Goal: Task Accomplishment & Management: Complete application form

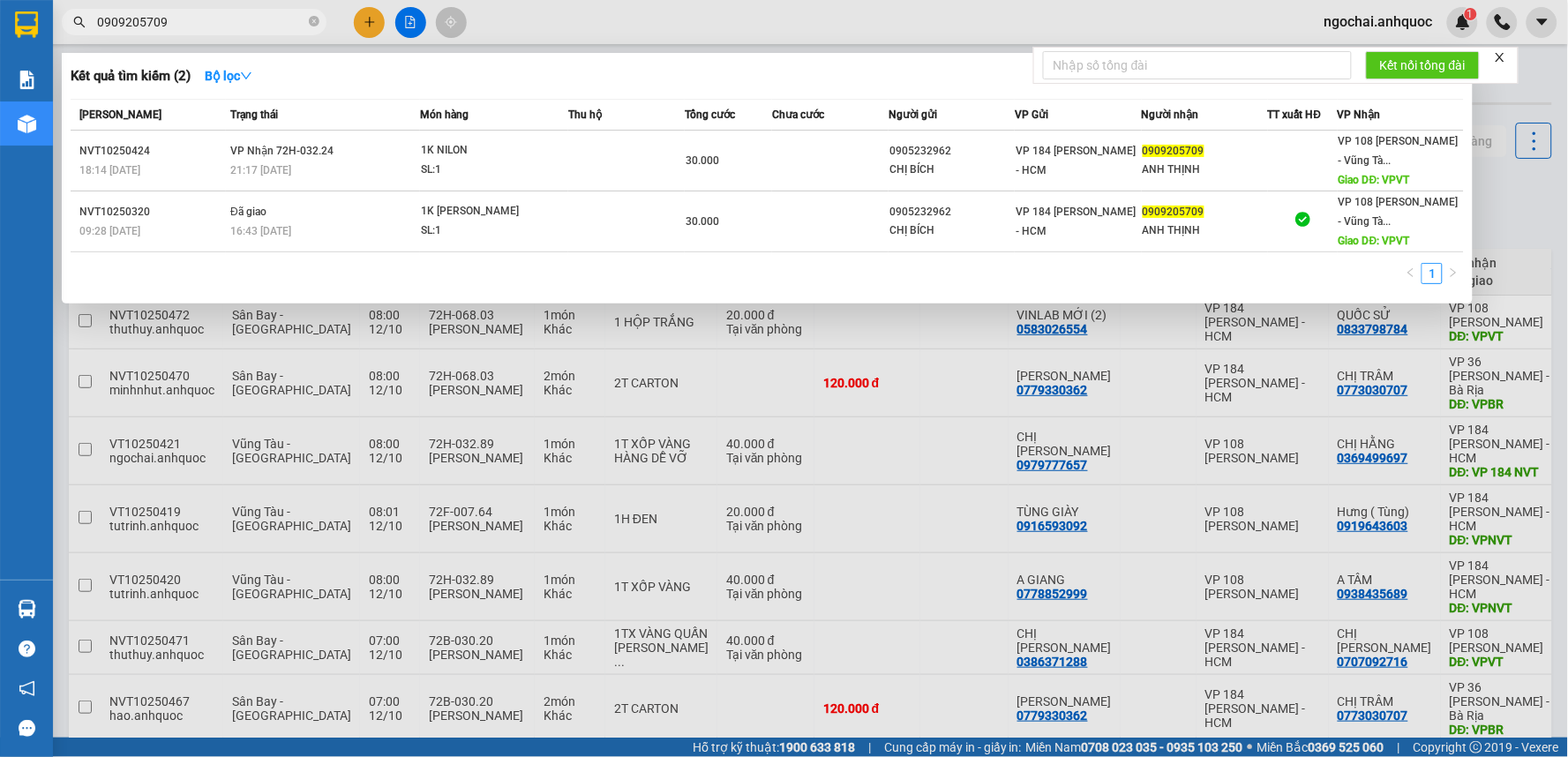
click at [261, 19] on input "0909205709" at bounding box center [201, 22] width 208 height 19
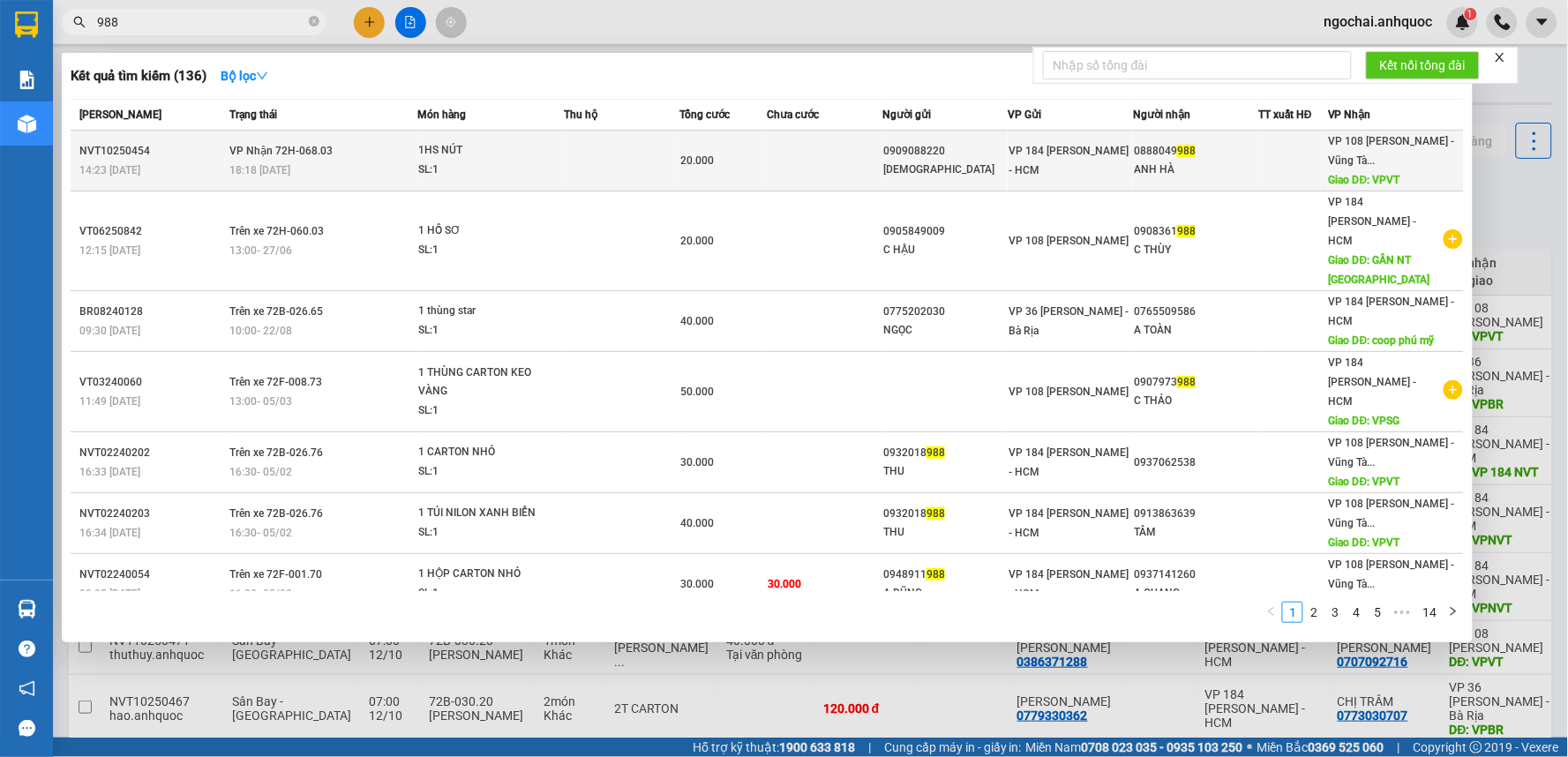
type input "988"
click at [535, 149] on div "1HS NÚT" at bounding box center [485, 150] width 132 height 19
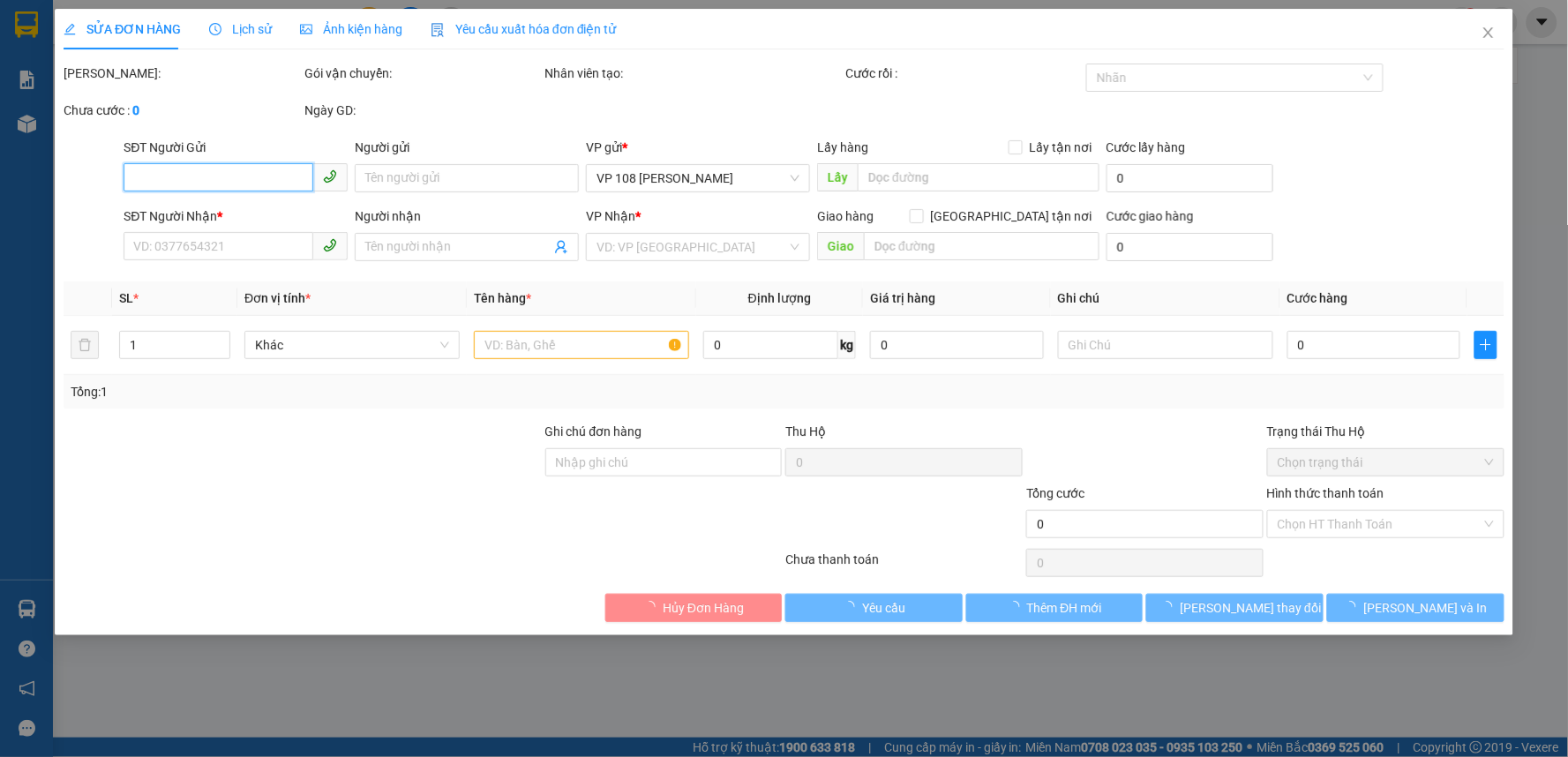
type input "0909088220"
type input "[DEMOGRAPHIC_DATA]"
type input "0888049988"
type input "ANH HÀ"
type input "VPVT"
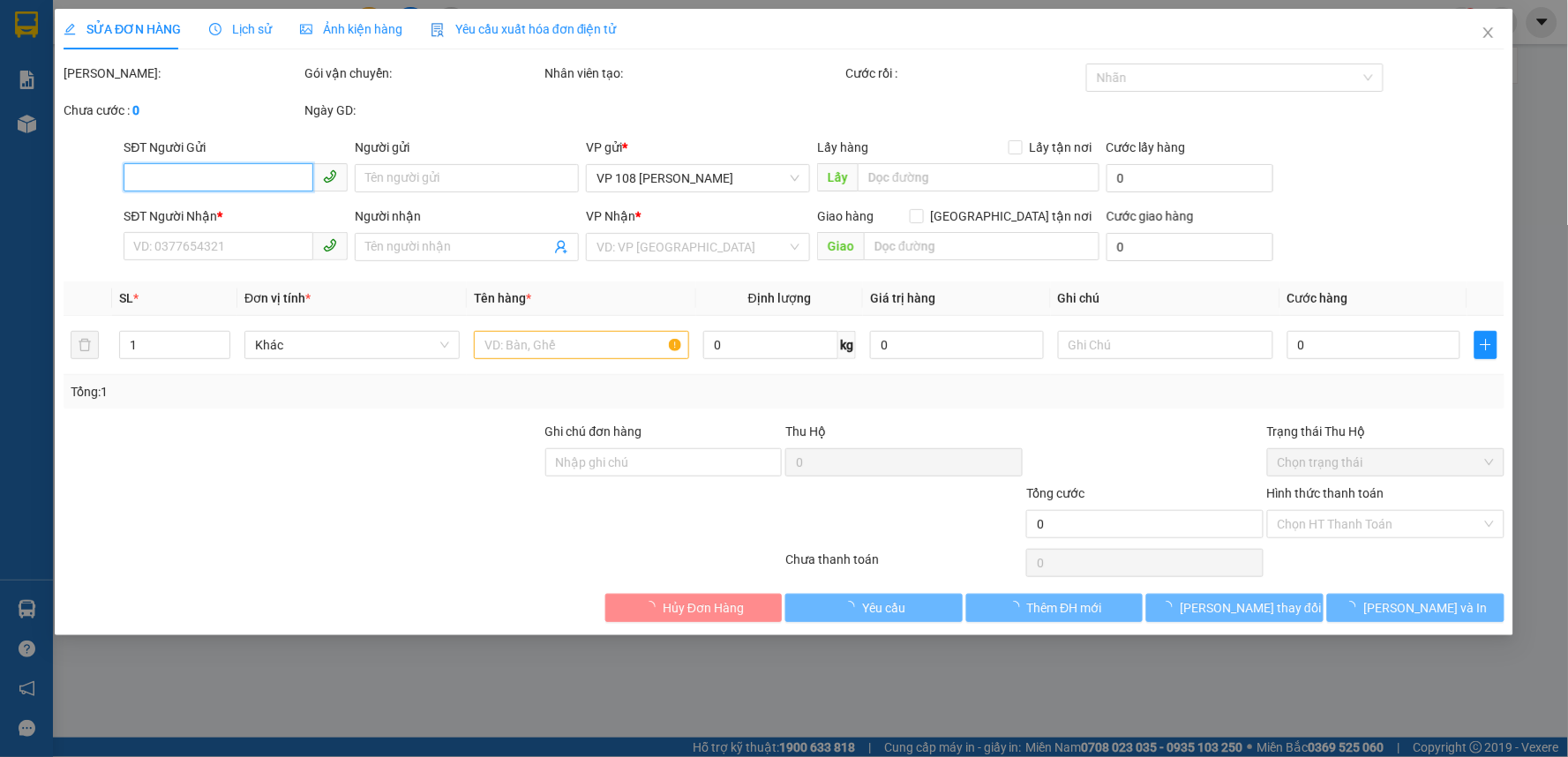
type input "TM 11/10 VP184 HẢO"
type input "20.000"
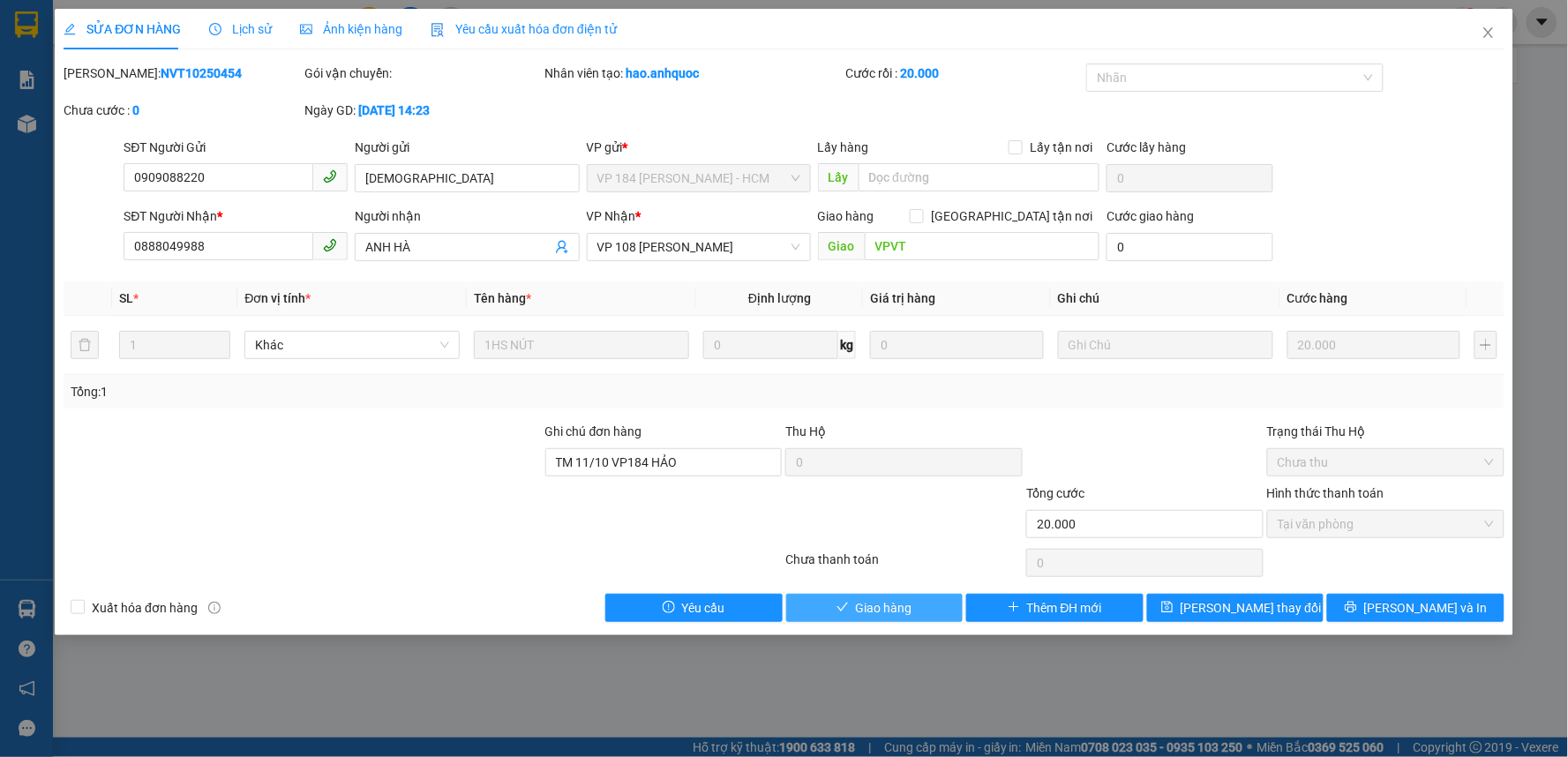
click at [911, 608] on span "Giao hàng" at bounding box center [884, 608] width 56 height 19
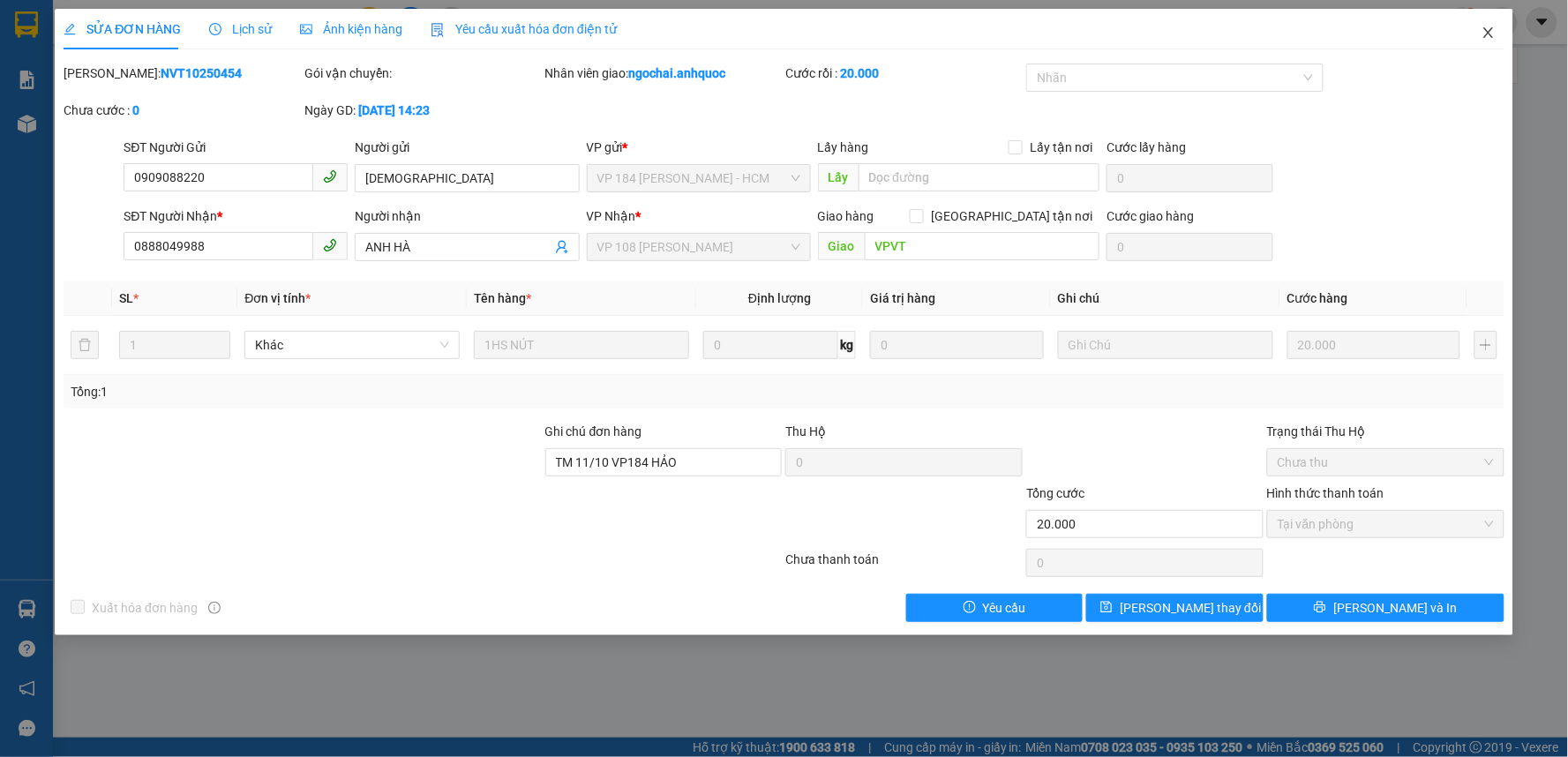
click at [1486, 34] on icon "close" at bounding box center [1489, 33] width 14 height 14
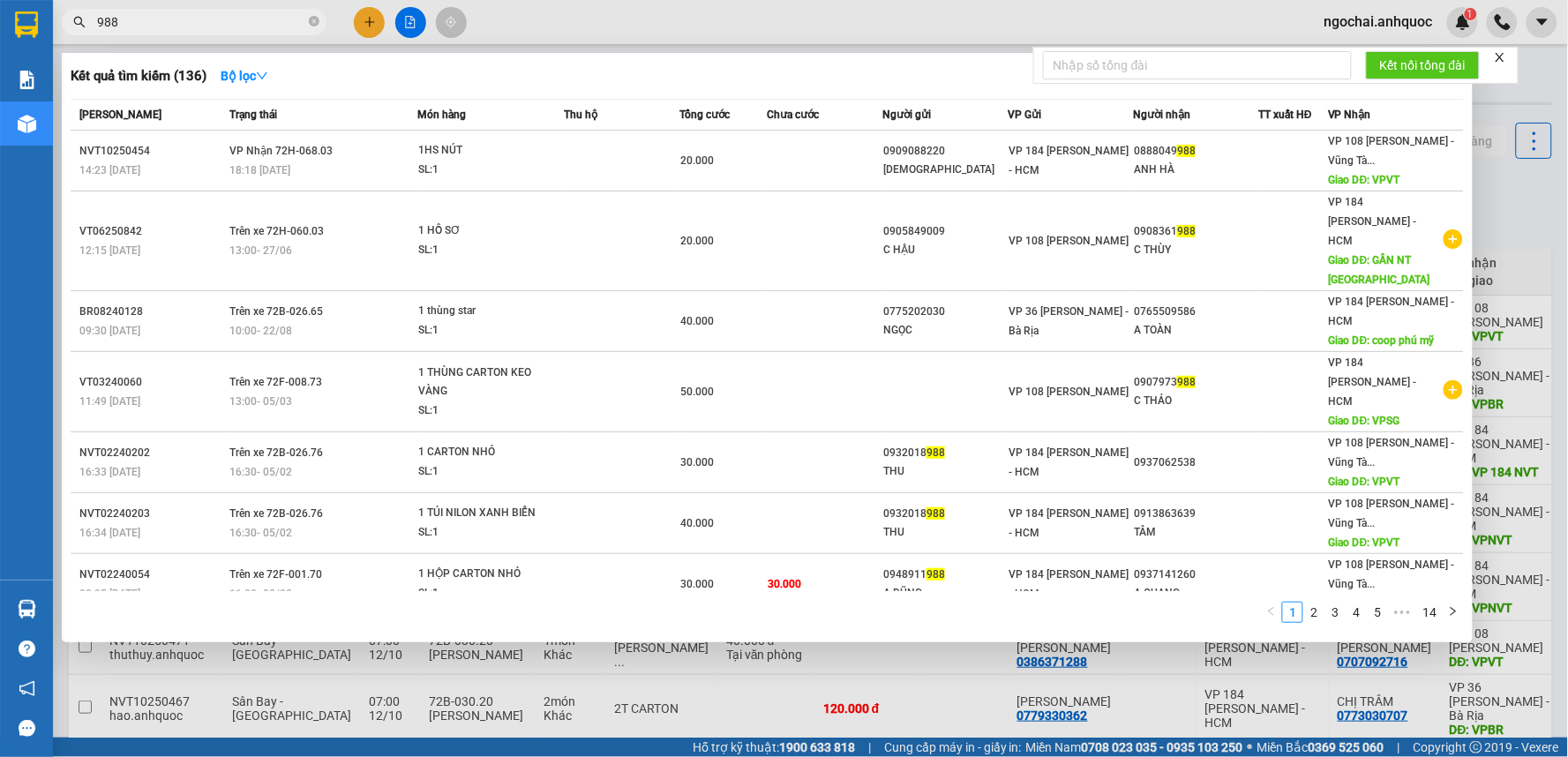
click at [284, 22] on input "988" at bounding box center [201, 22] width 208 height 19
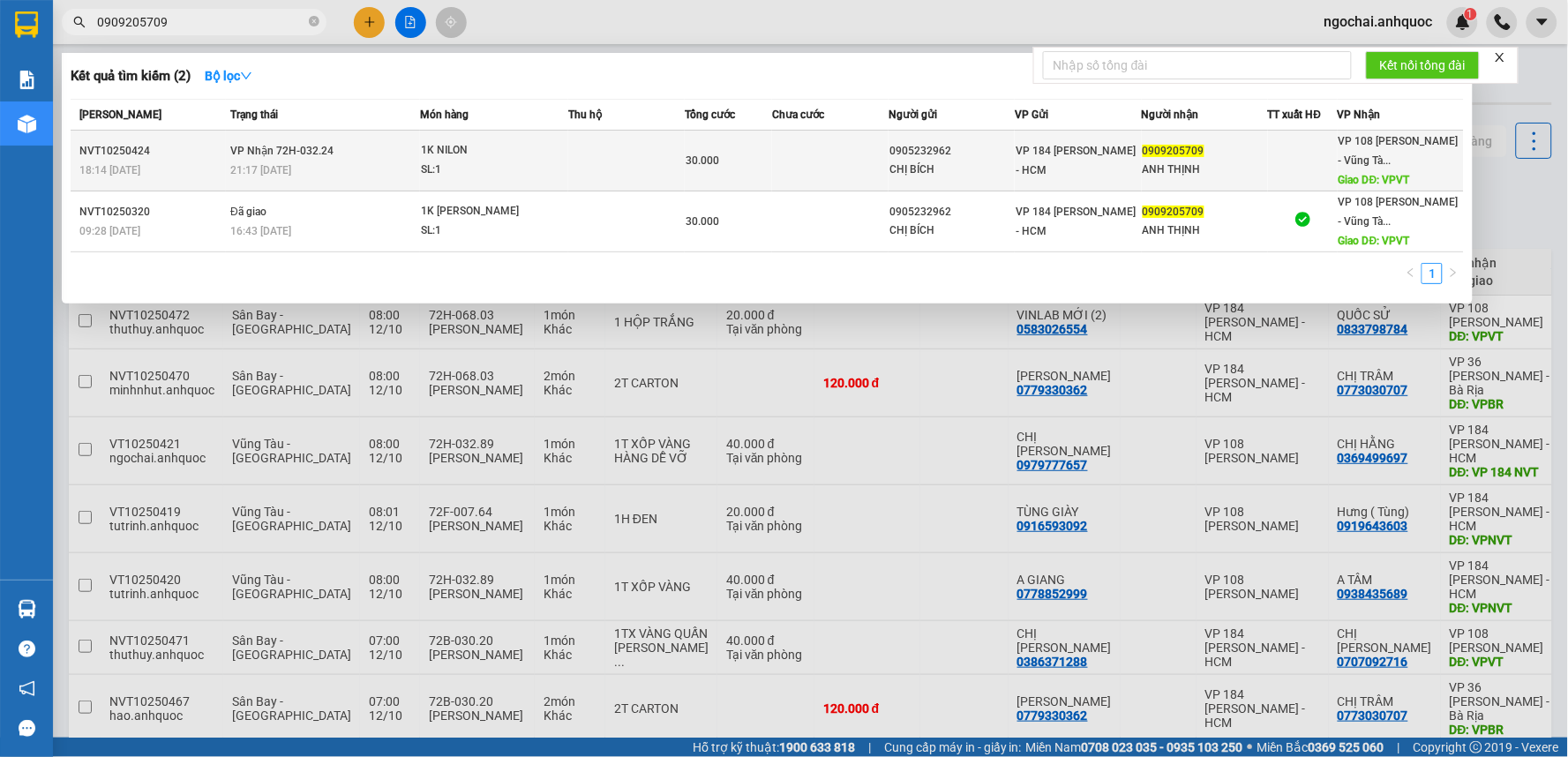
type input "0909205709"
click at [523, 180] on td "1K NILON SL: 1" at bounding box center [494, 160] width 148 height 61
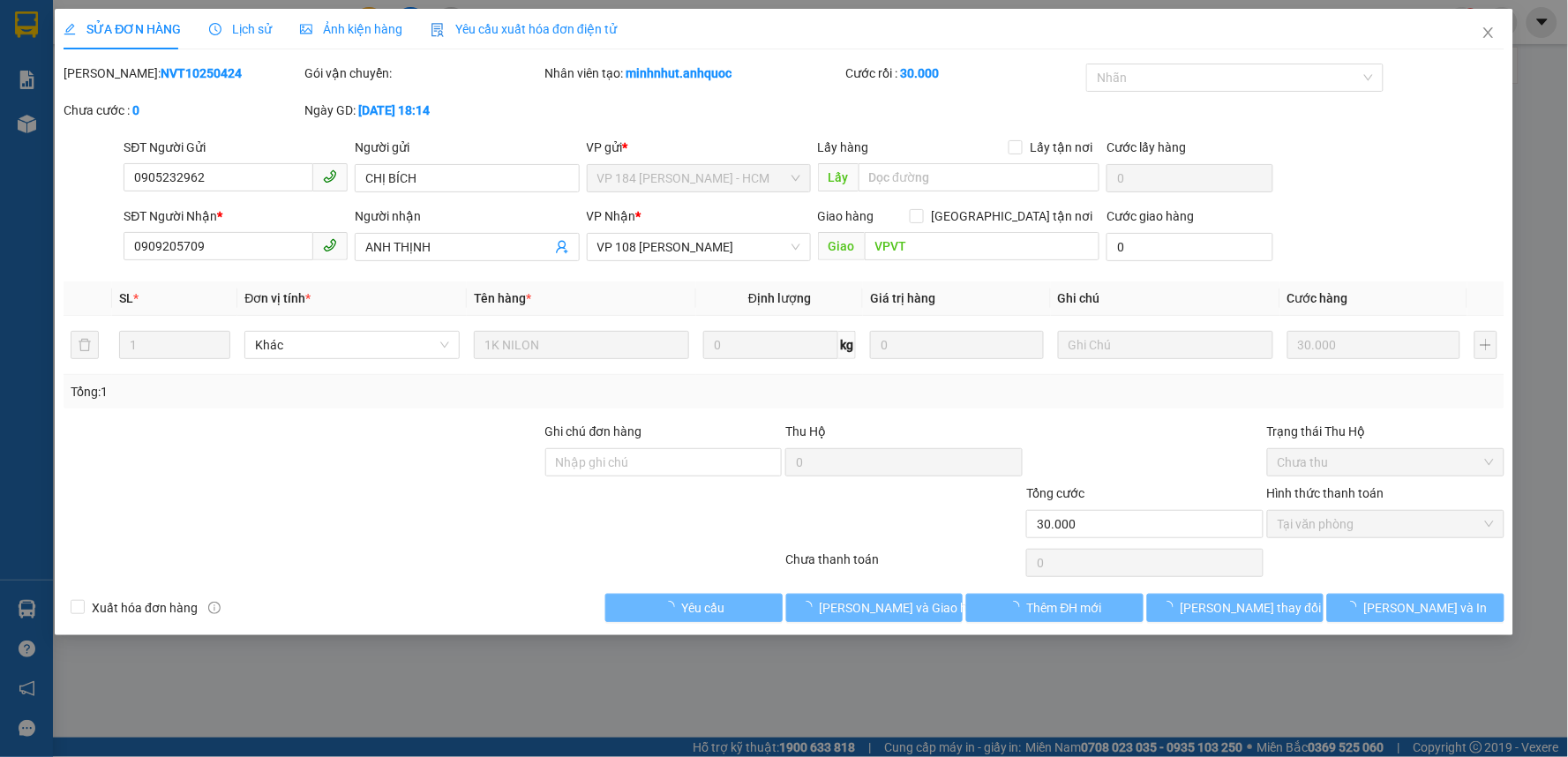
type input "0905232962"
type input "CHỊ BÍCH"
type input "0909205709"
type input "ANH THỊNH"
type input "VPVT"
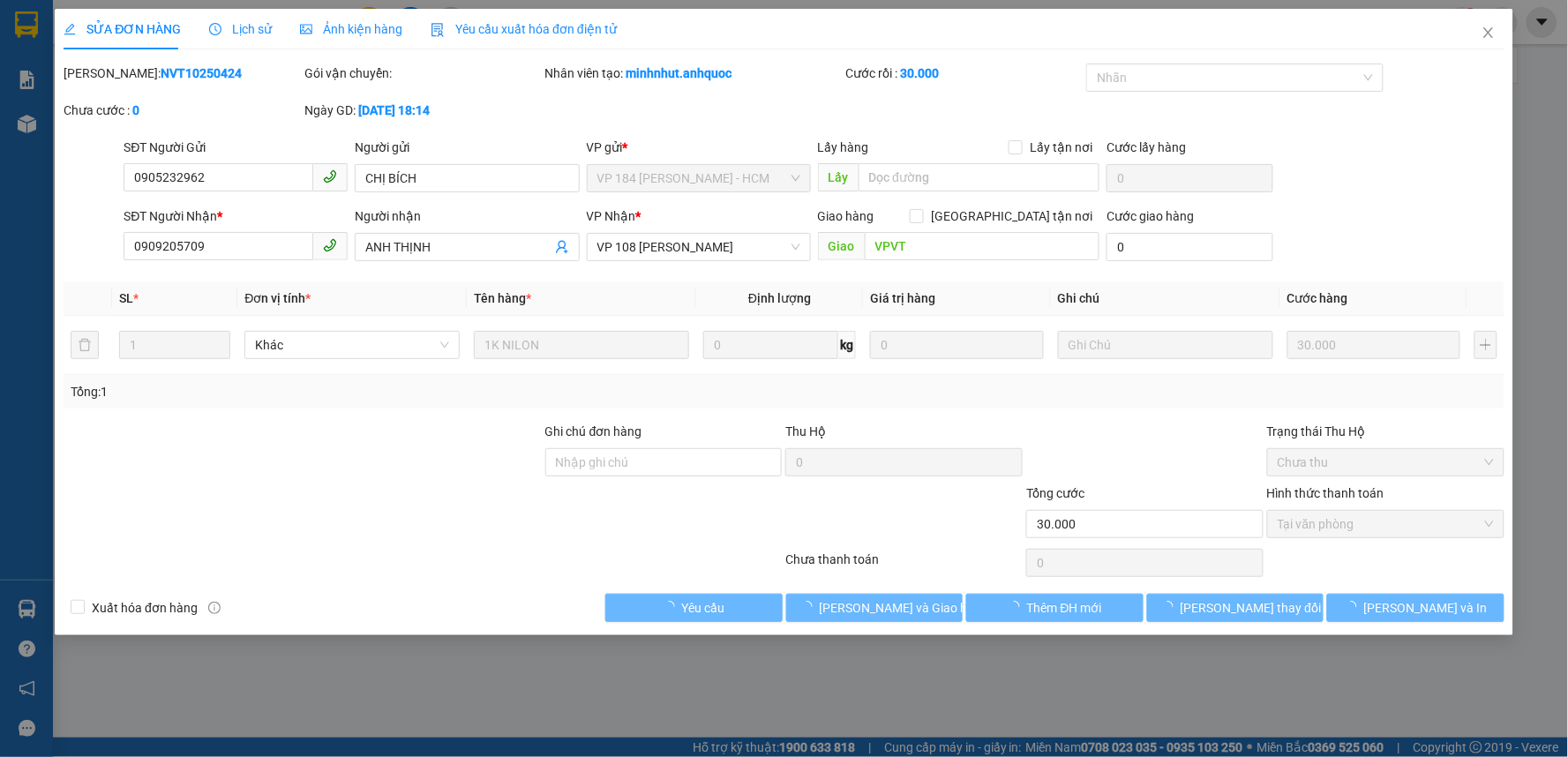
type input "30.000"
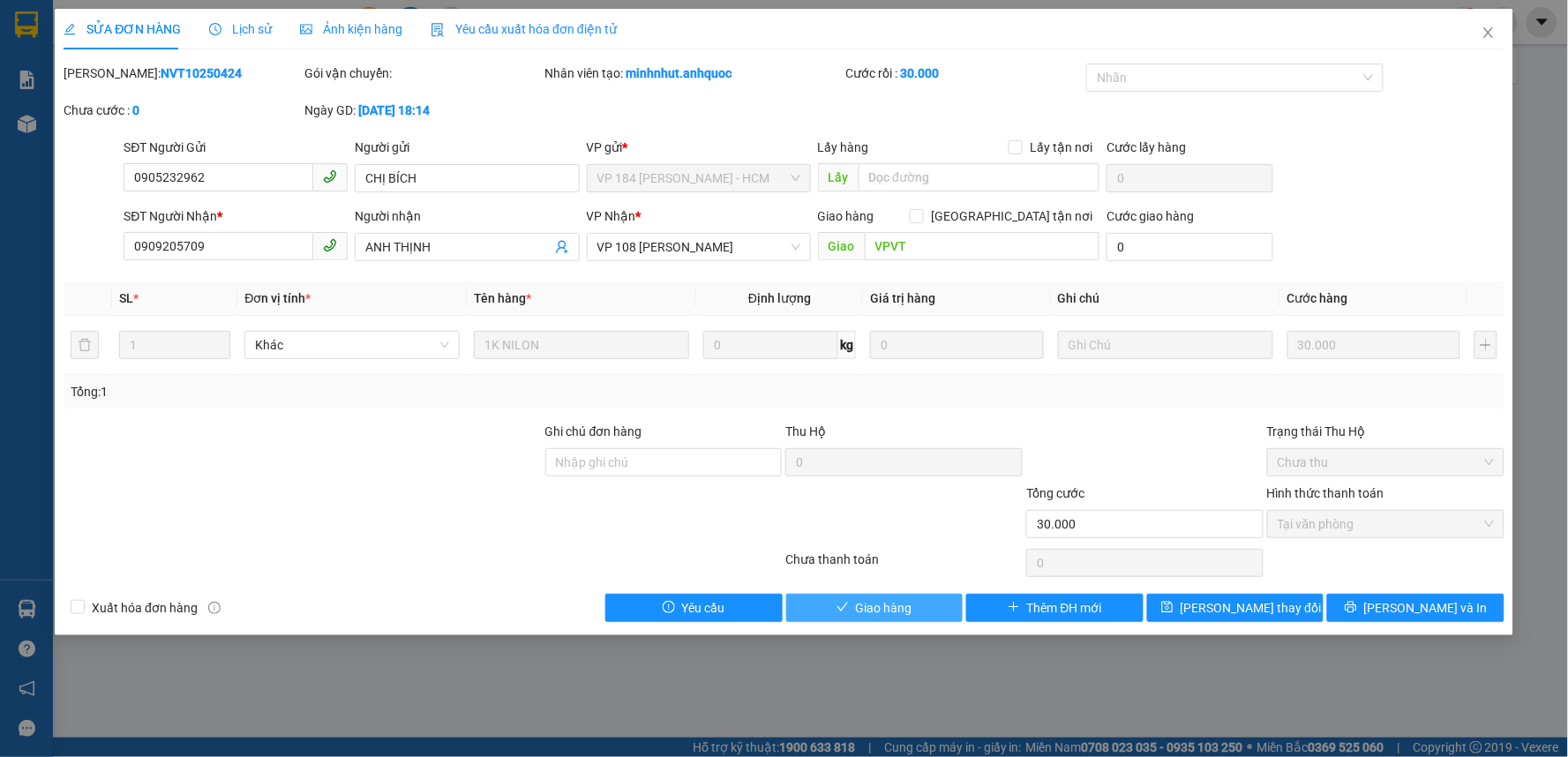
click at [907, 603] on span "Giao hàng" at bounding box center [884, 608] width 56 height 19
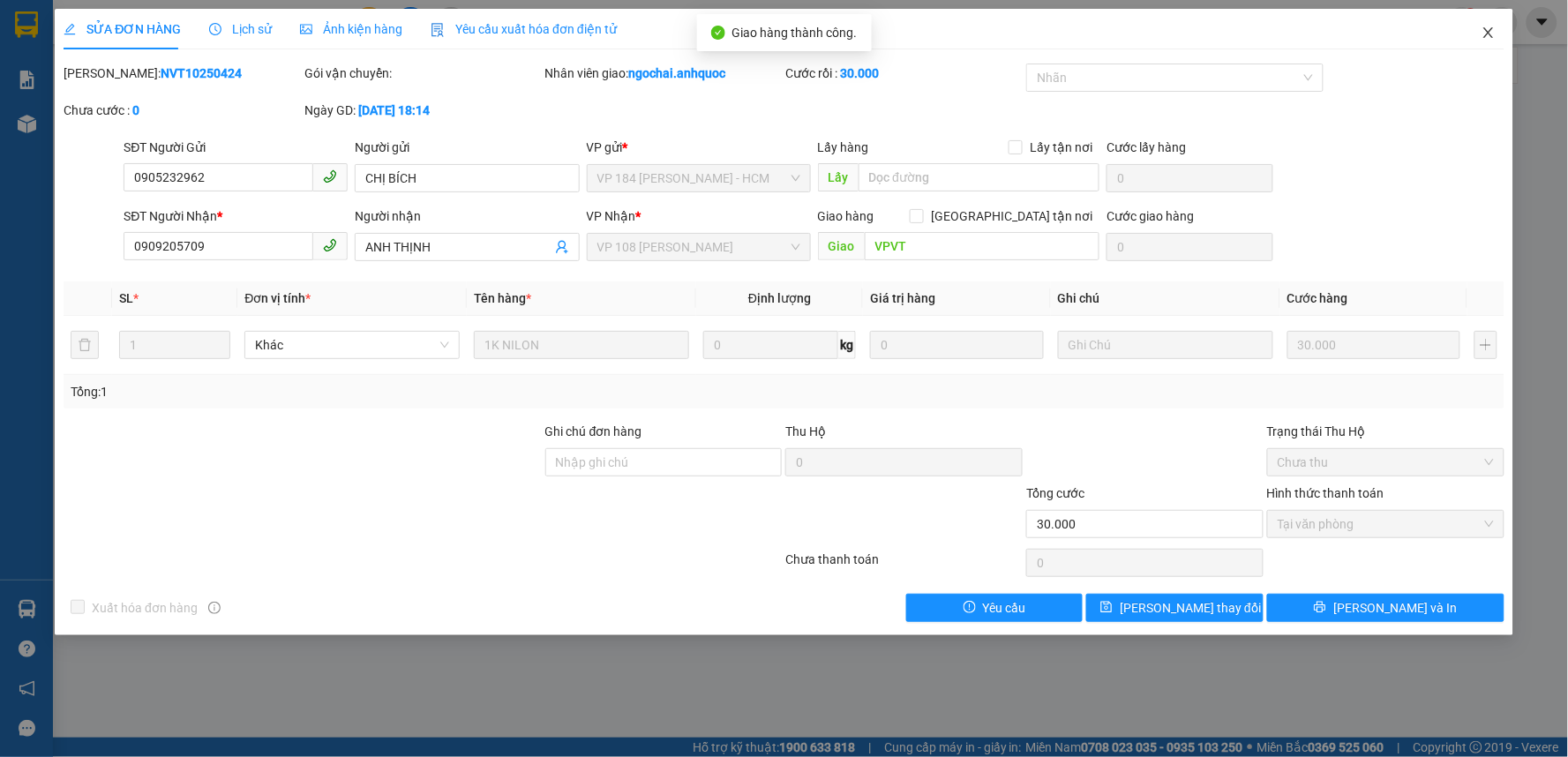
click at [1486, 29] on icon "close" at bounding box center [1488, 33] width 10 height 11
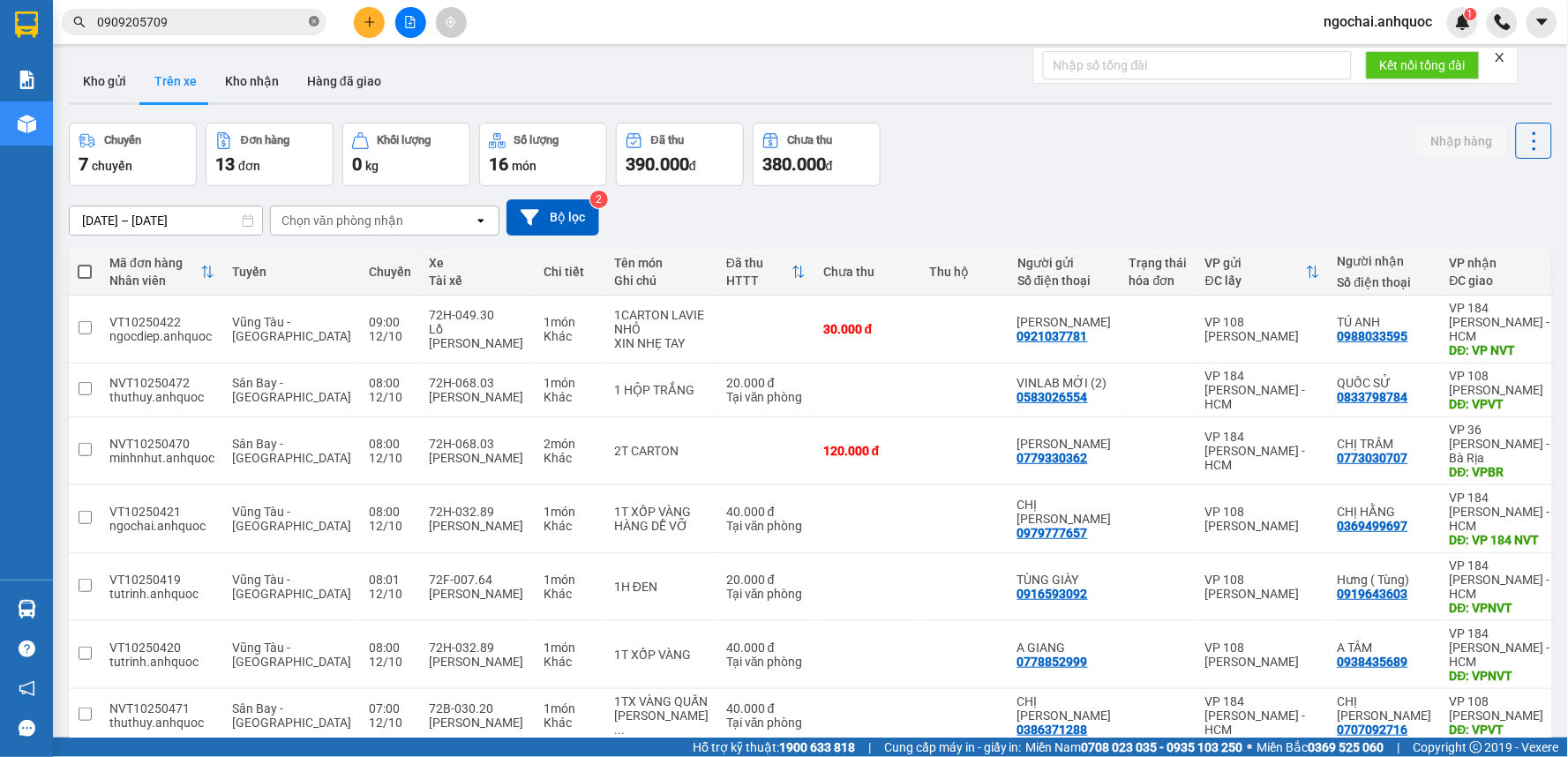
click at [313, 20] on icon "close-circle" at bounding box center [314, 22] width 11 height 11
click at [99, 91] on button "Kho gửi" at bounding box center [104, 81] width 72 height 43
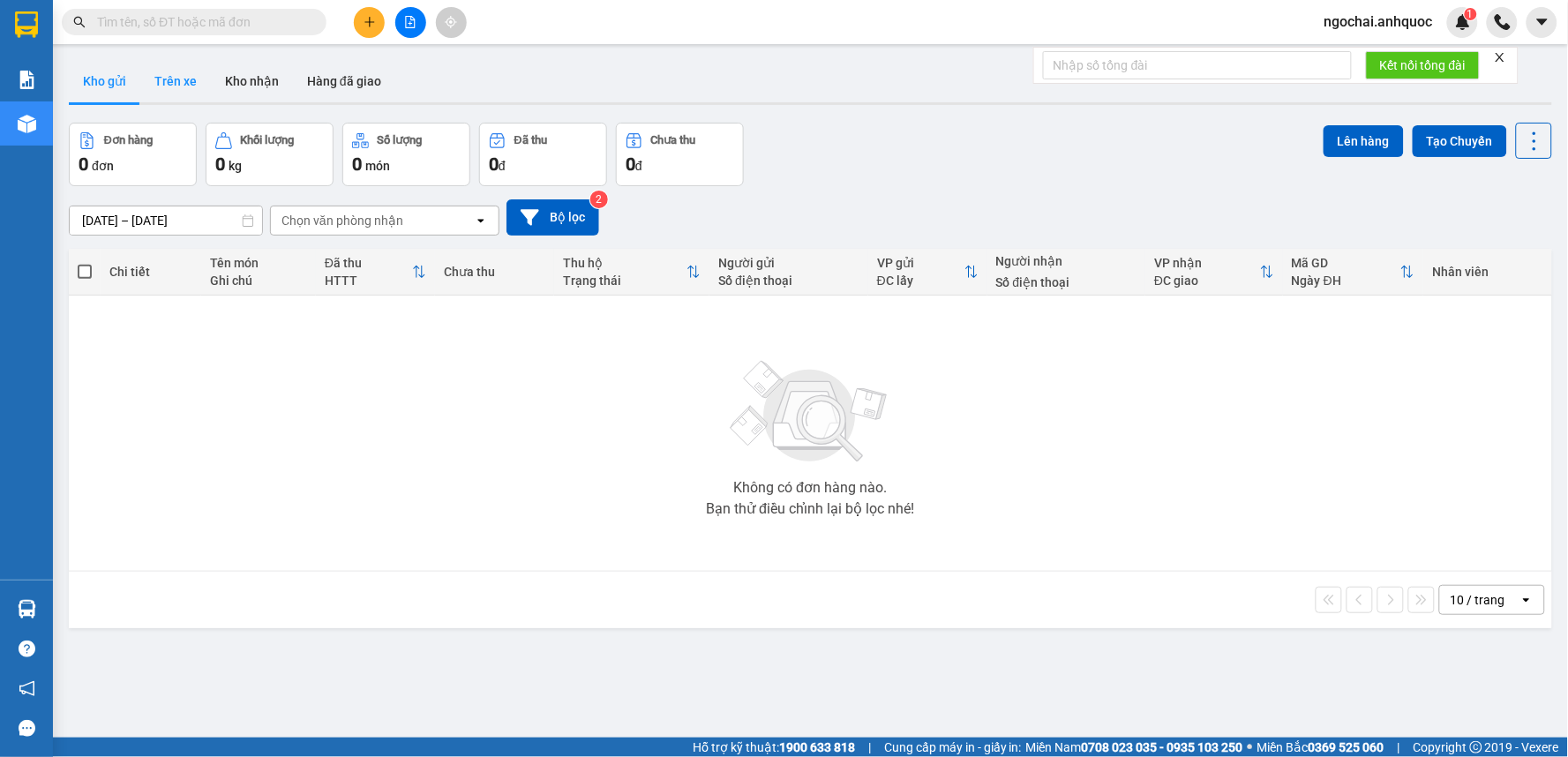
click at [184, 82] on button "Trên xe" at bounding box center [176, 81] width 71 height 43
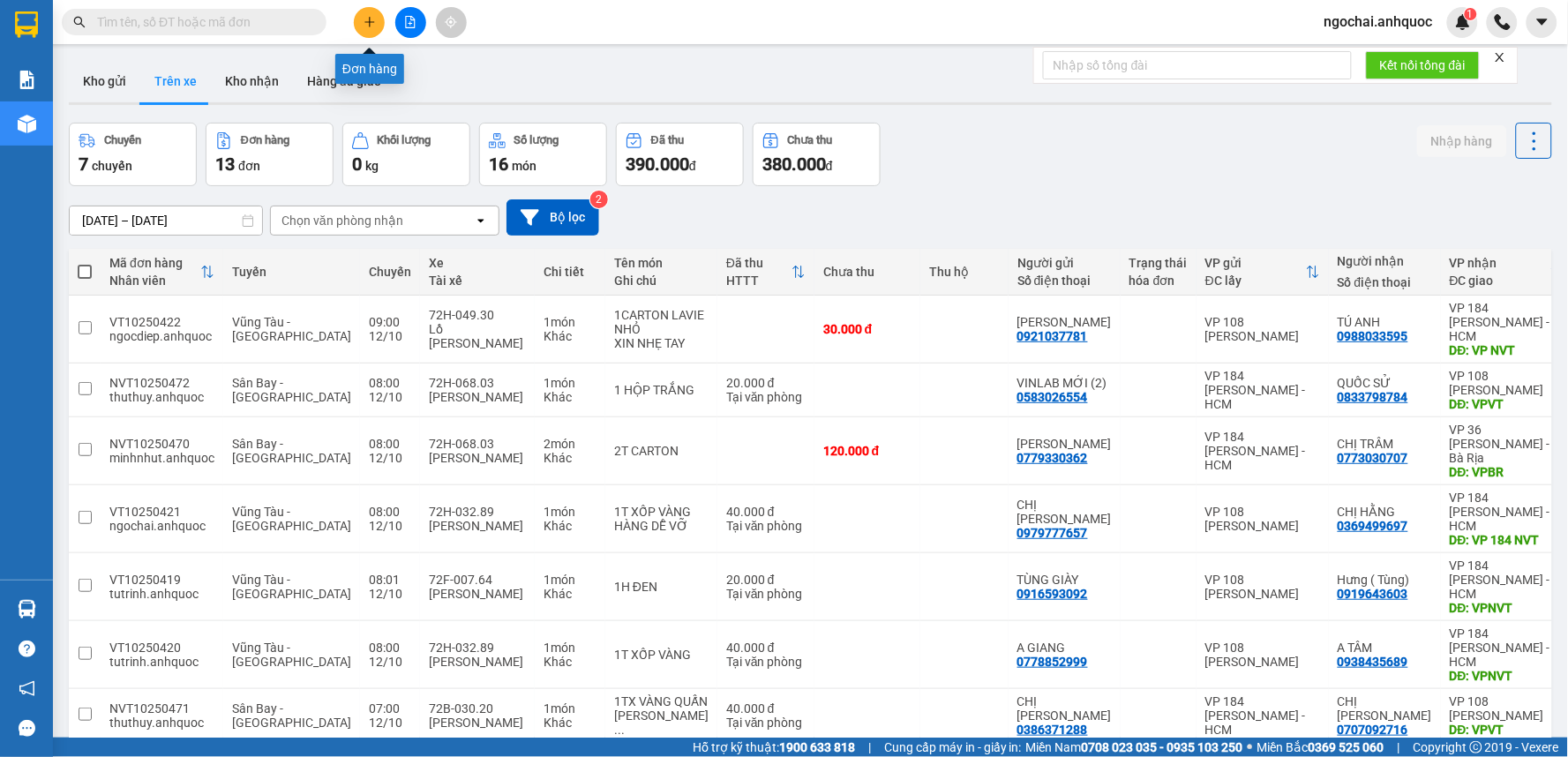
click at [367, 18] on icon "plus" at bounding box center [370, 23] width 13 height 13
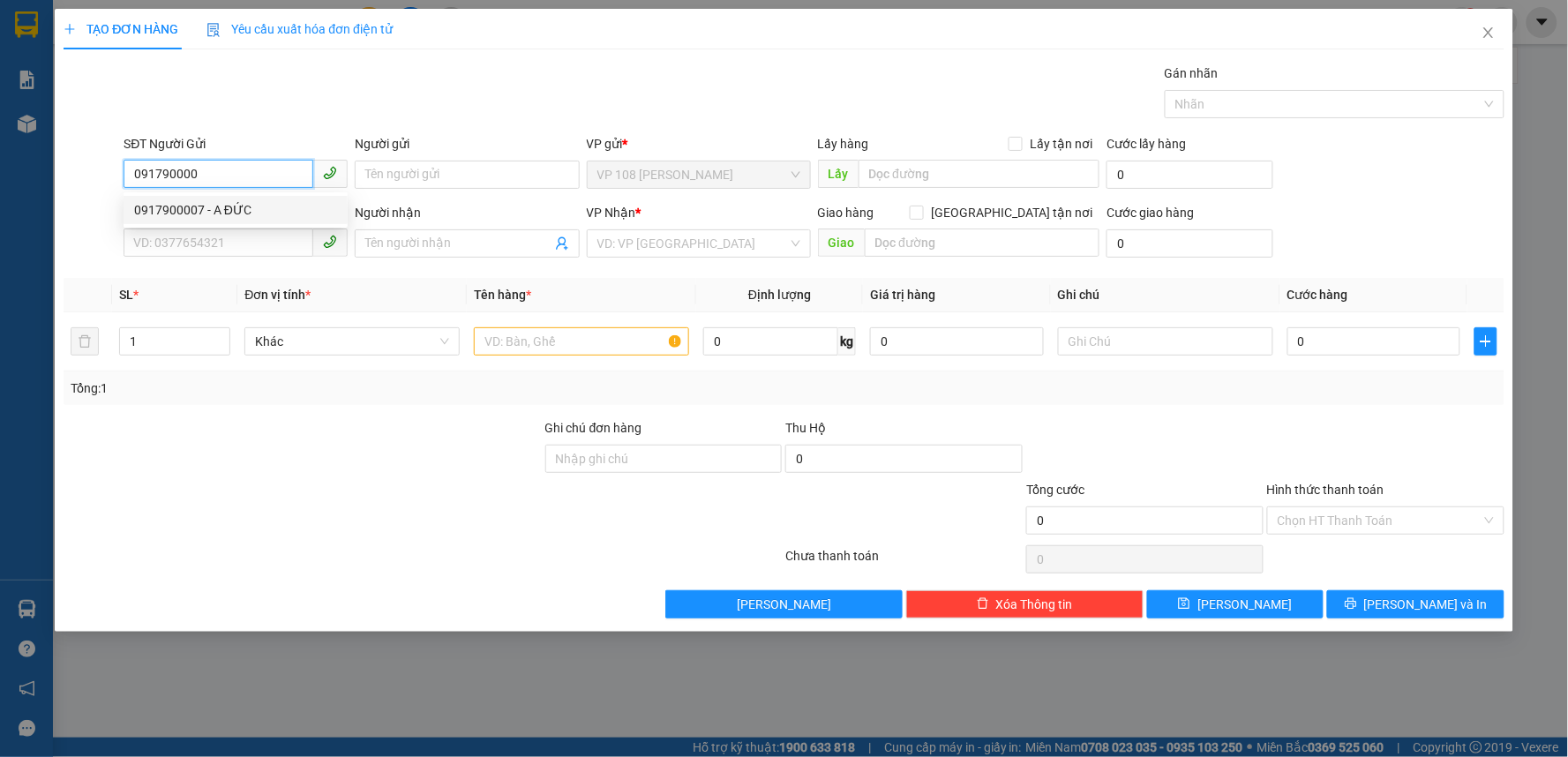
click at [210, 203] on div "0917900007 - A ĐỨC" at bounding box center [236, 209] width 203 height 19
type input "0917900007"
type input "A ĐỨC"
type input "0983646416"
type input "A HÙNG"
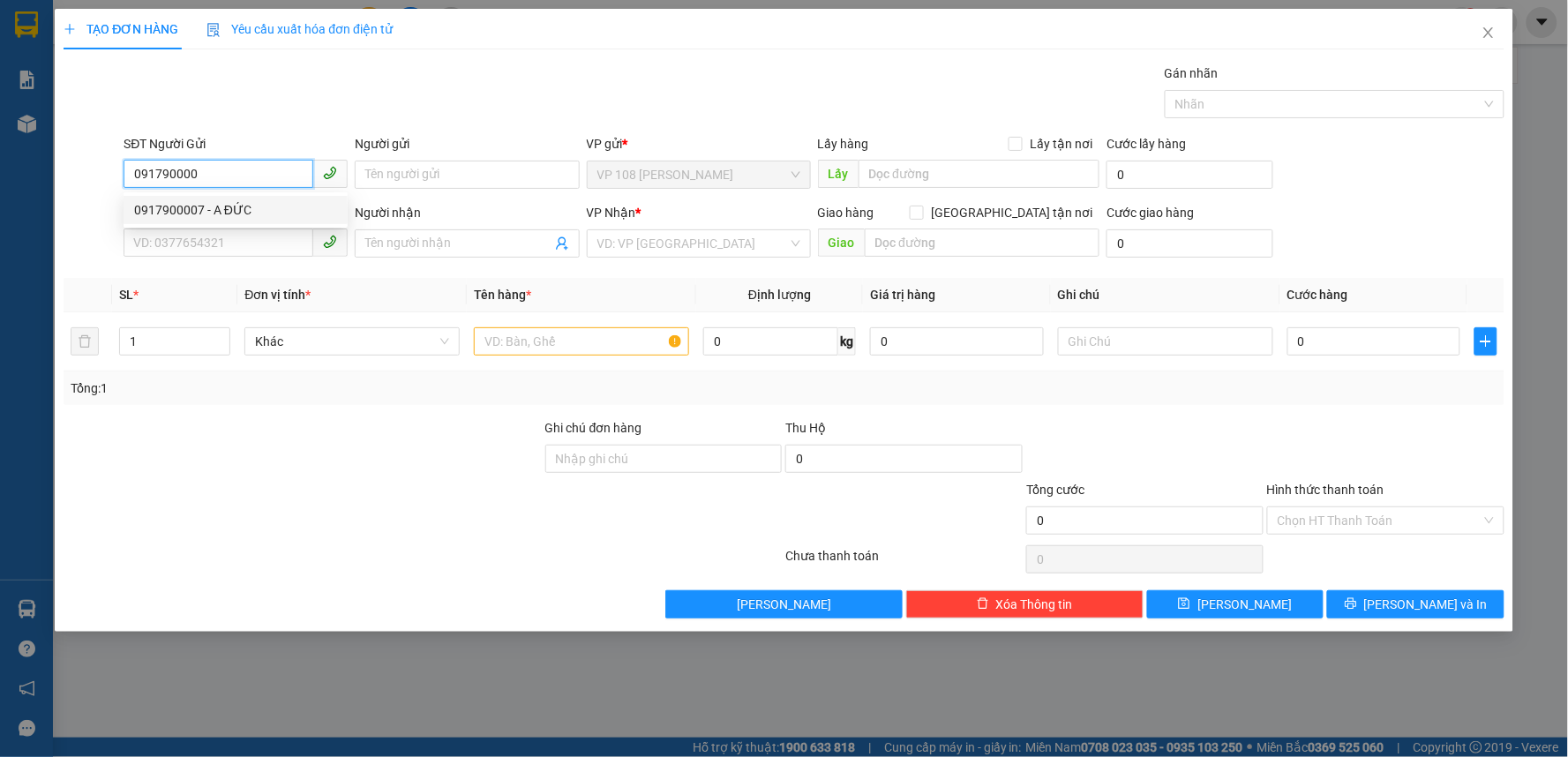
type input "VPSG"
type input "30.000"
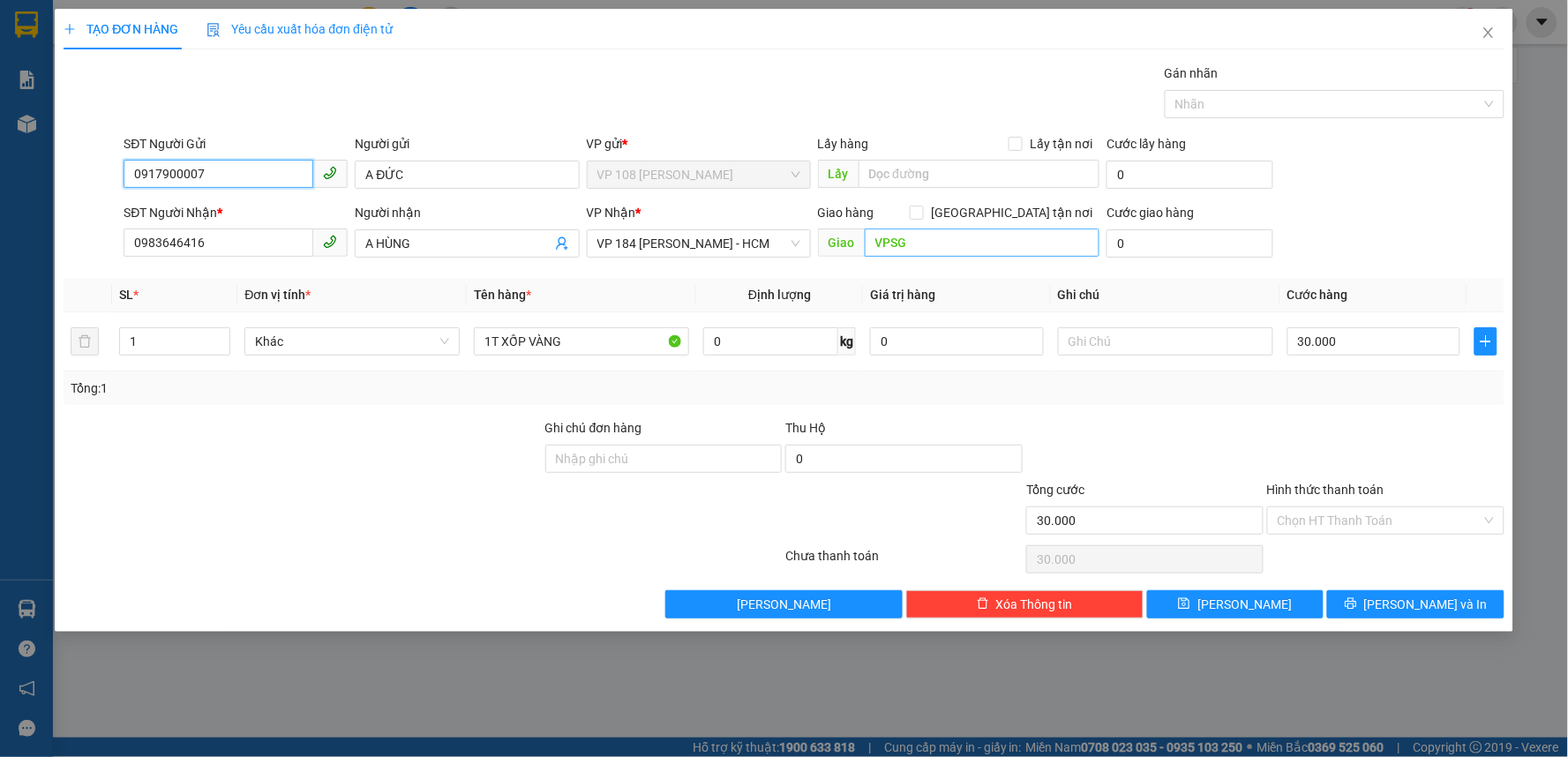
type input "0917900007"
click at [942, 228] on input "VPSG" at bounding box center [983, 242] width 236 height 28
type input "VP 184 NVT"
click at [1368, 349] on input "30.000" at bounding box center [1374, 340] width 174 height 28
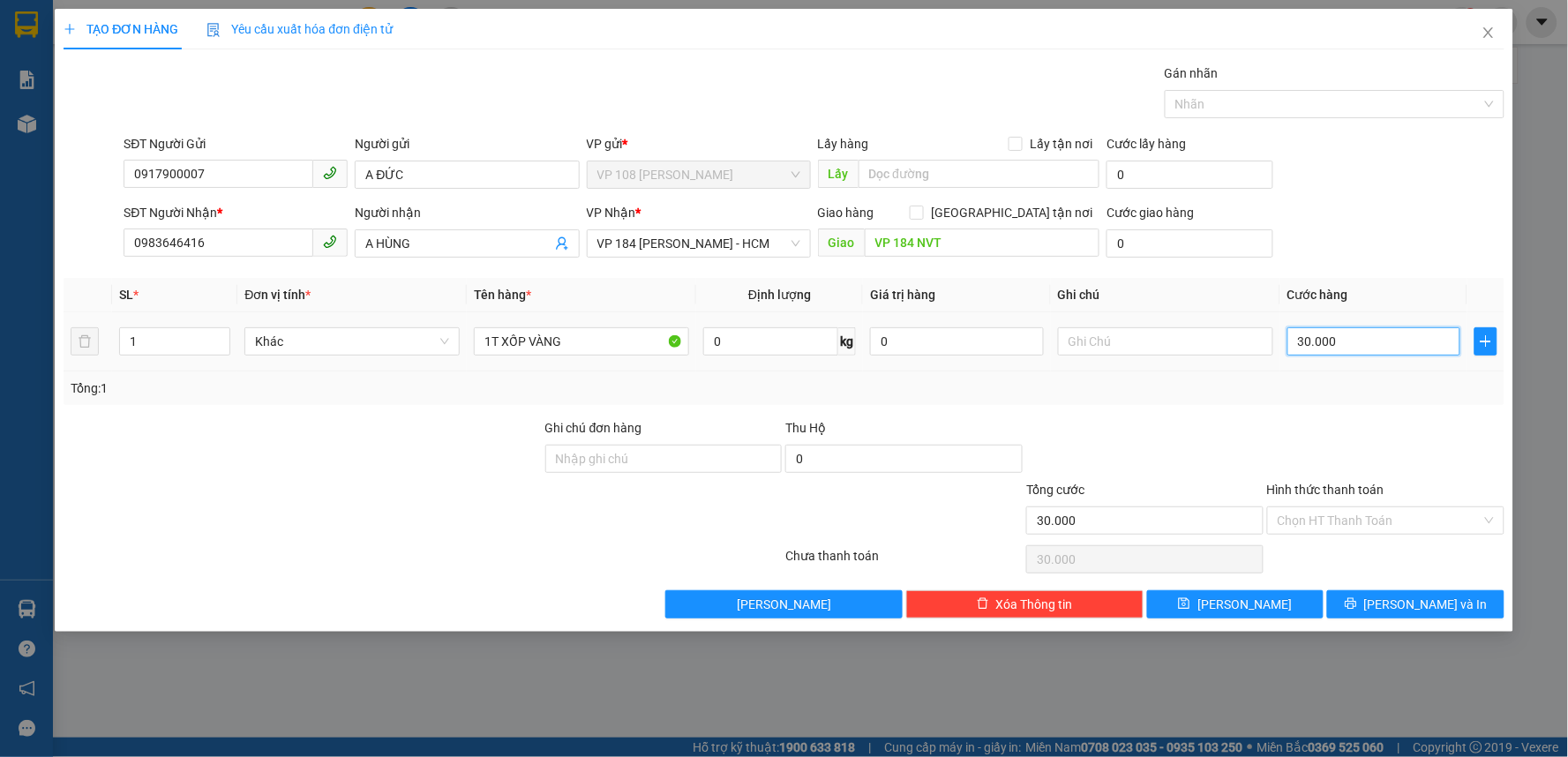
type input "4"
type input "40"
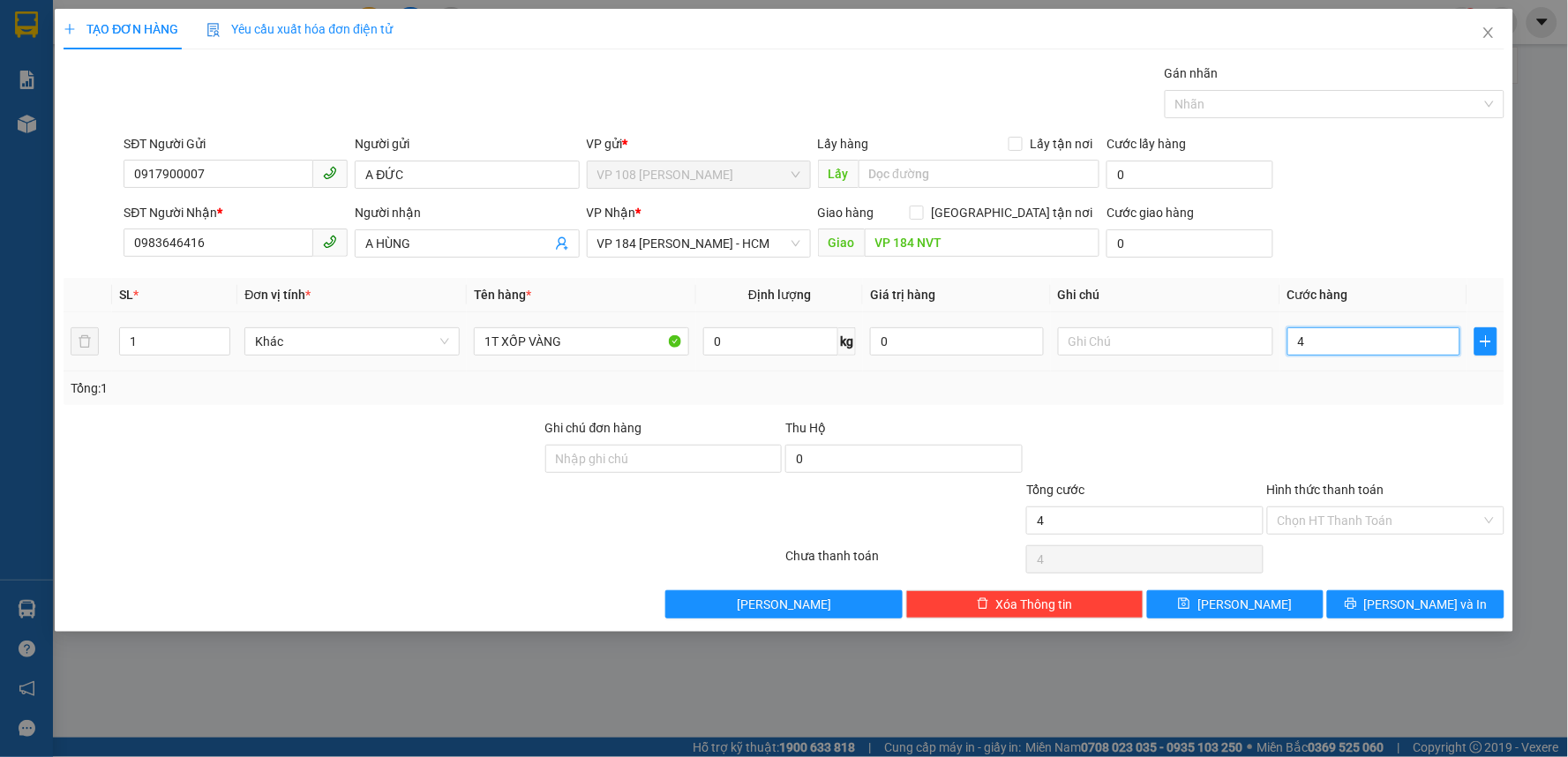
type input "40"
type input "400"
type input "4.000"
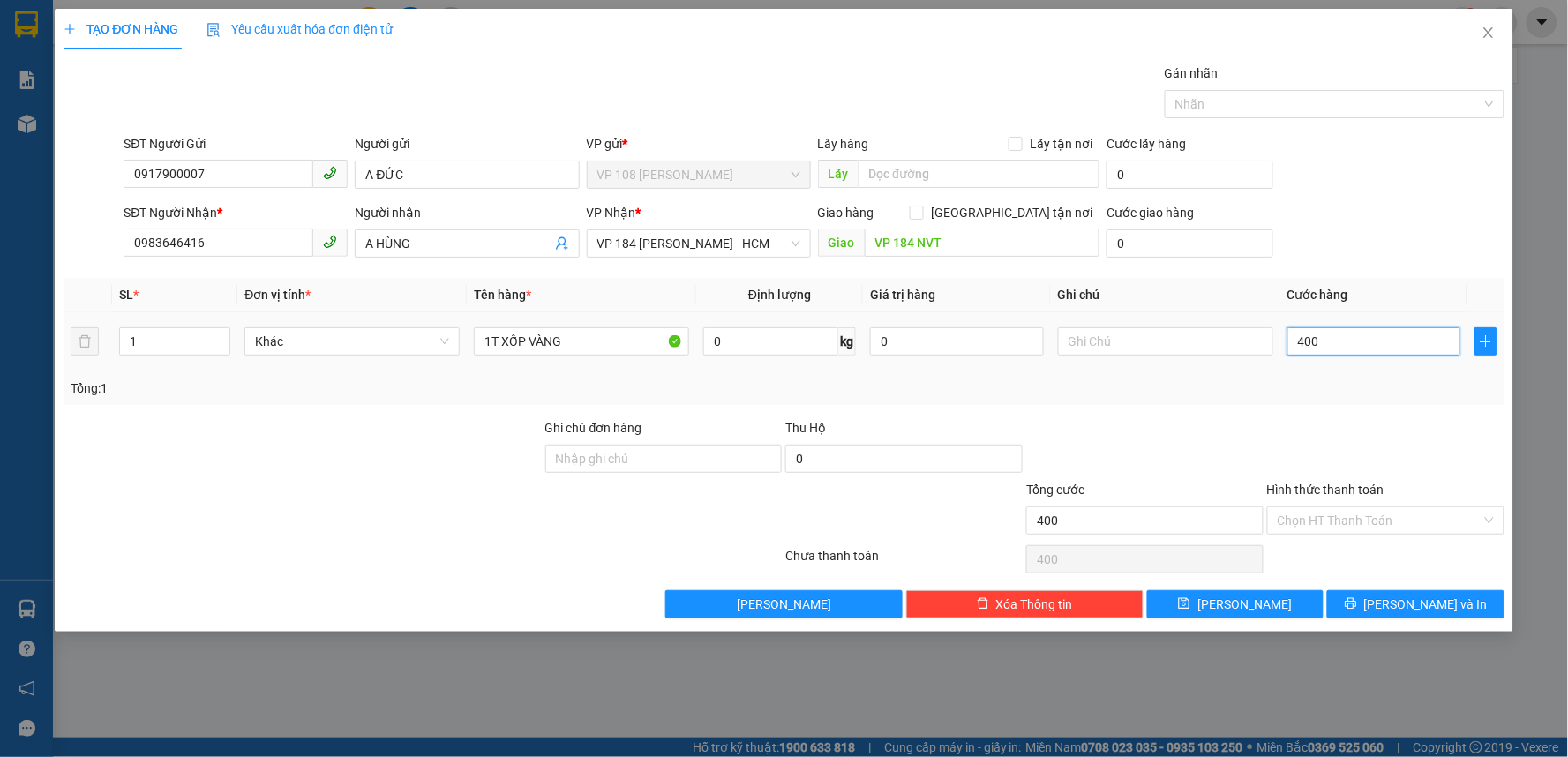
type input "4.000"
type input "40.000"
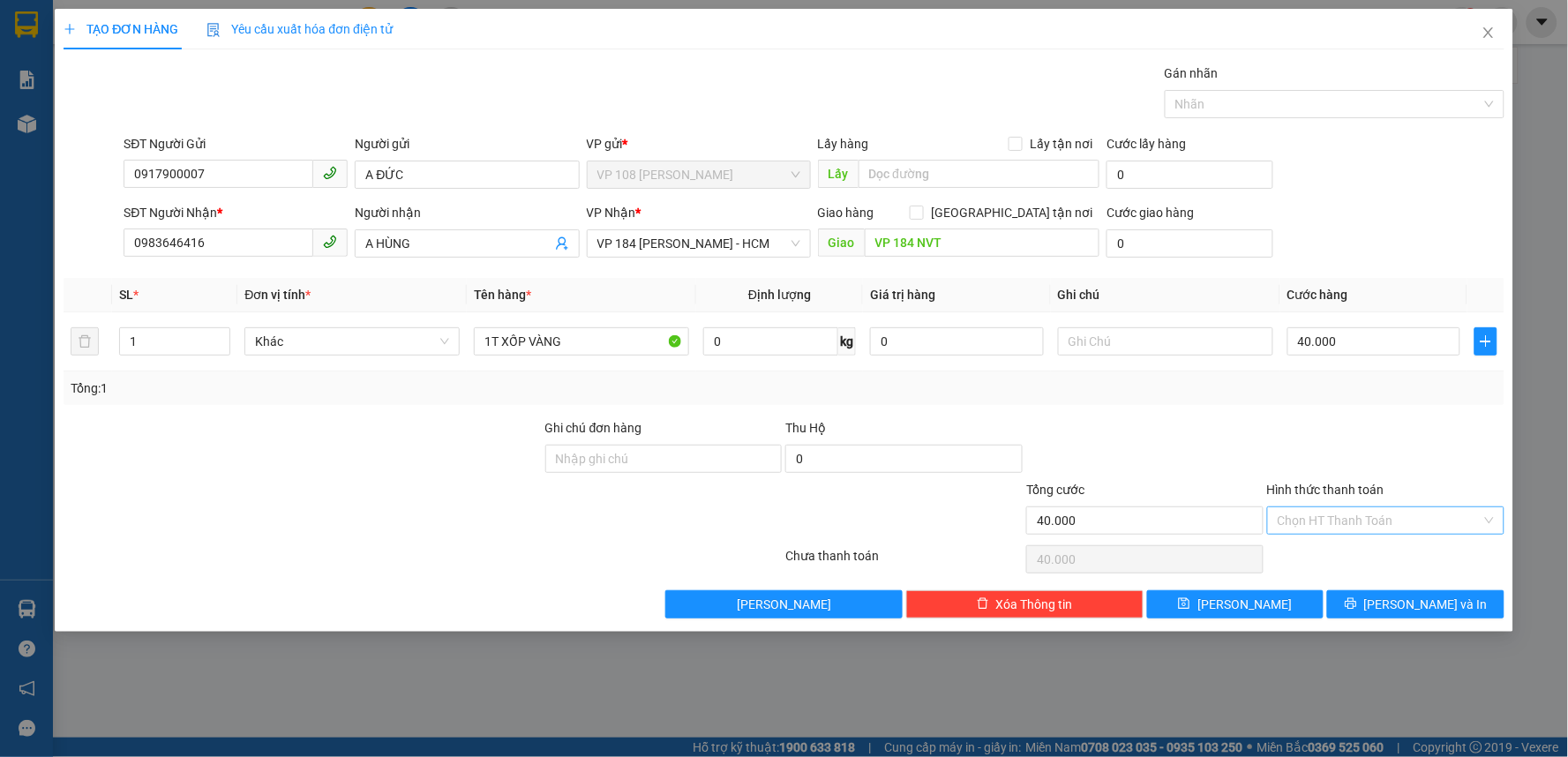
click at [1406, 531] on input "Hình thức thanh toán" at bounding box center [1380, 520] width 204 height 26
click at [1327, 553] on div "Tại văn phòng" at bounding box center [1387, 555] width 216 height 19
type input "0"
click at [1377, 602] on button "[PERSON_NAME] và In" at bounding box center [1416, 604] width 178 height 28
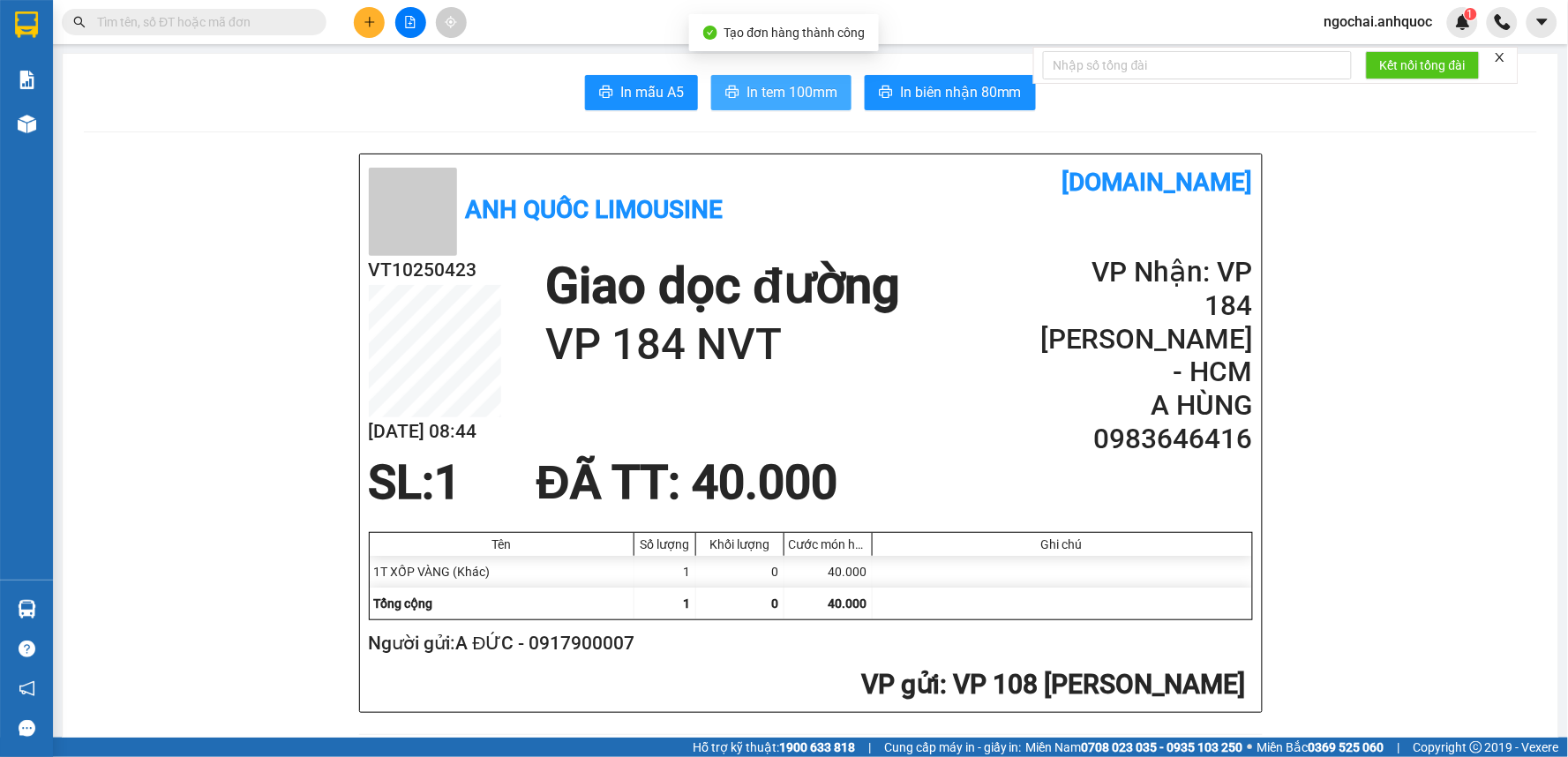
click at [798, 78] on button "In tem 100mm" at bounding box center [781, 92] width 140 height 35
click at [284, 23] on input "text" at bounding box center [201, 22] width 208 height 19
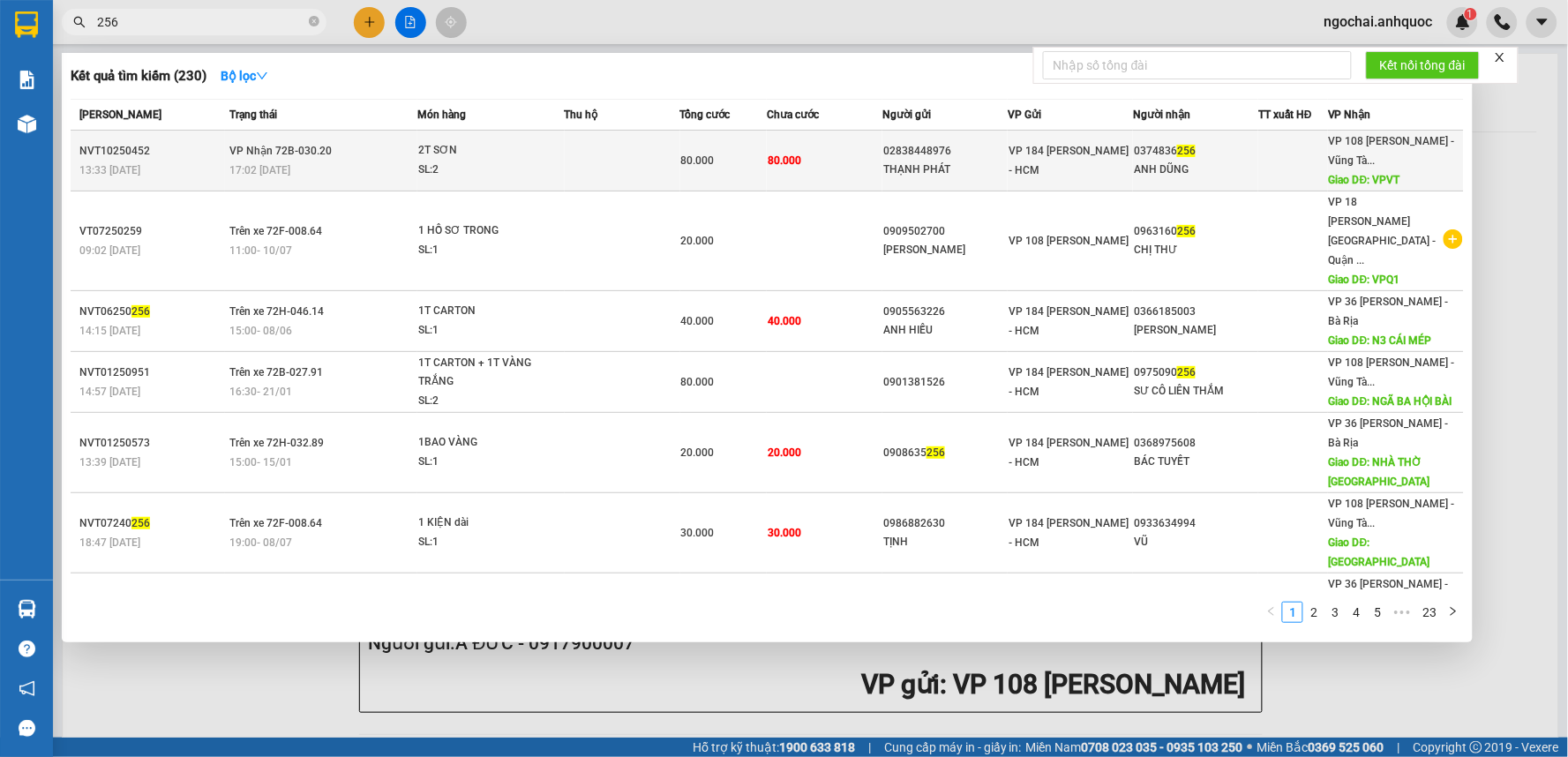
type input "256"
click at [606, 171] on td at bounding box center [623, 160] width 116 height 61
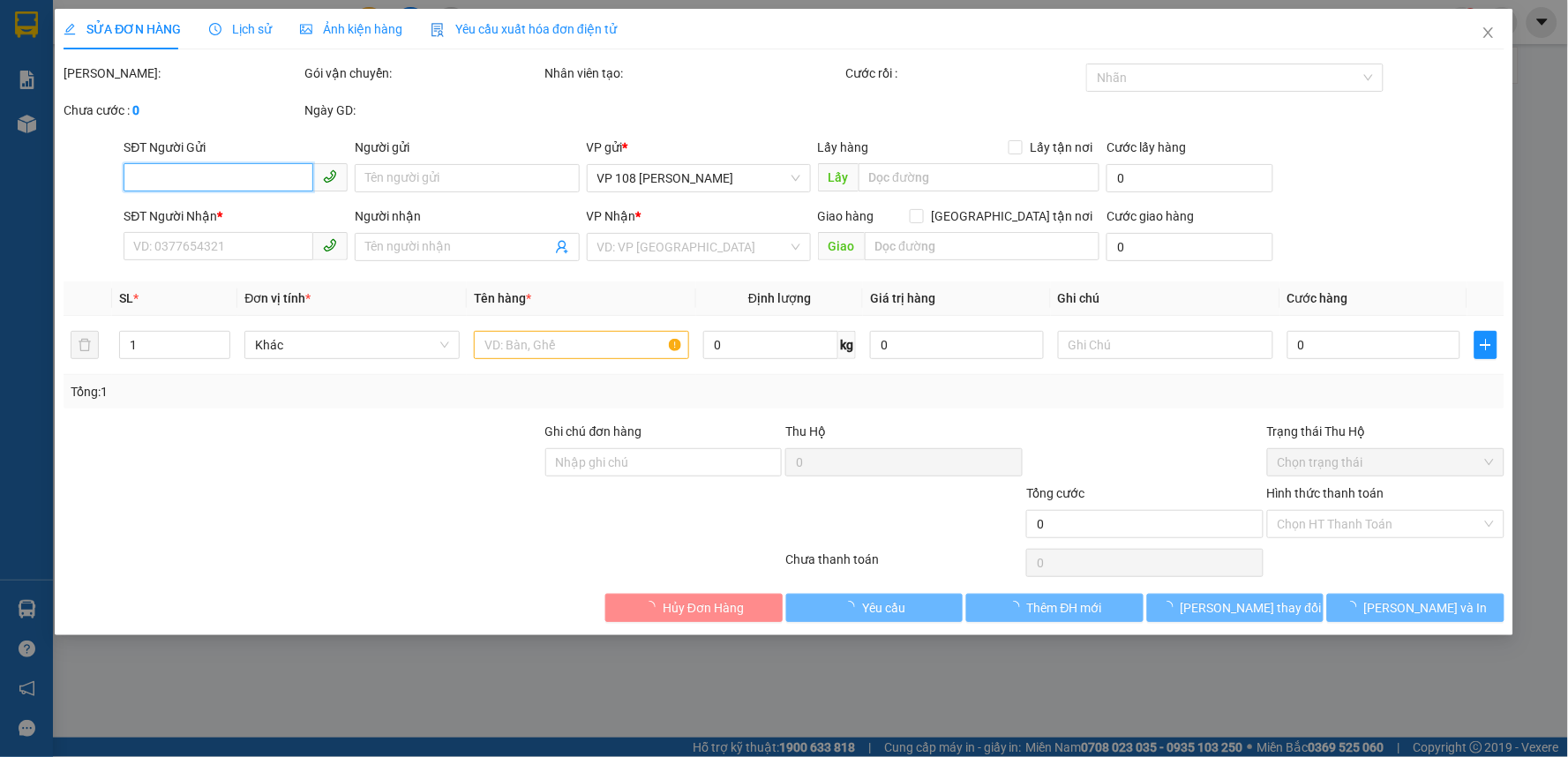
type input "02838448976"
type input "THẠNH PHÁT"
type input "0374836256"
type input "ANH DŨNG"
type input "VPVT"
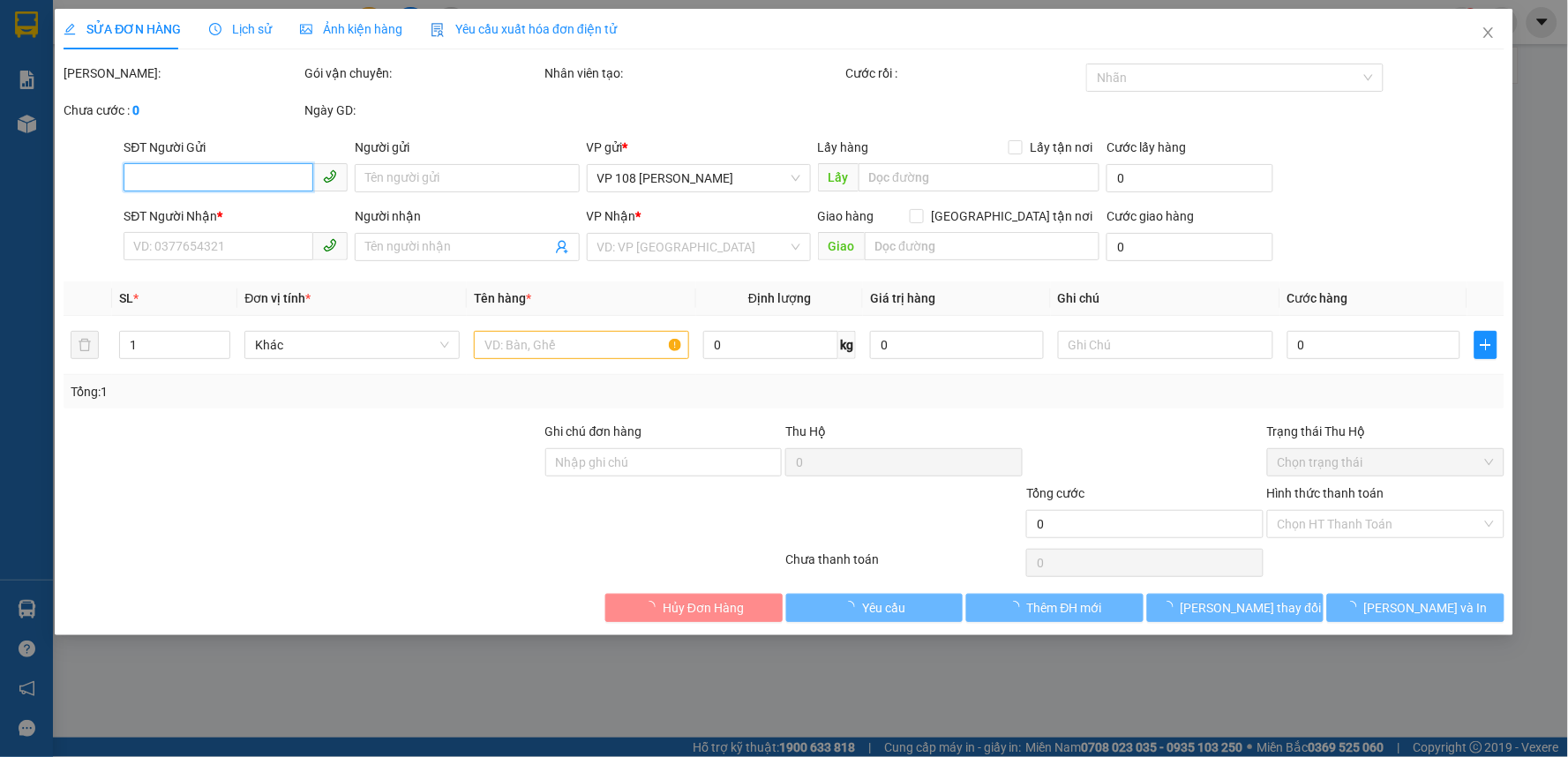
type input "80.000"
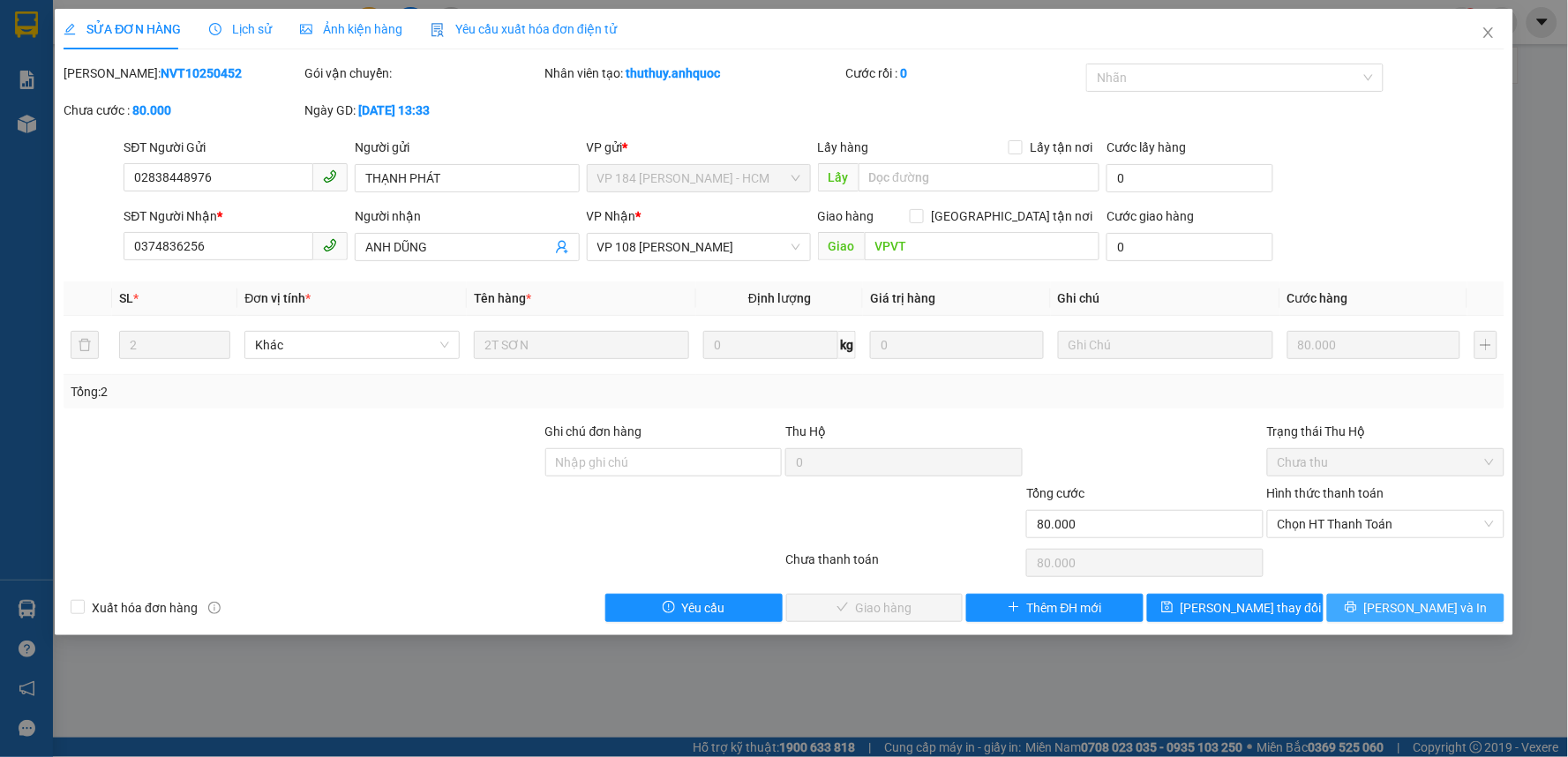
click at [1416, 610] on span "[PERSON_NAME] và In" at bounding box center [1426, 608] width 123 height 19
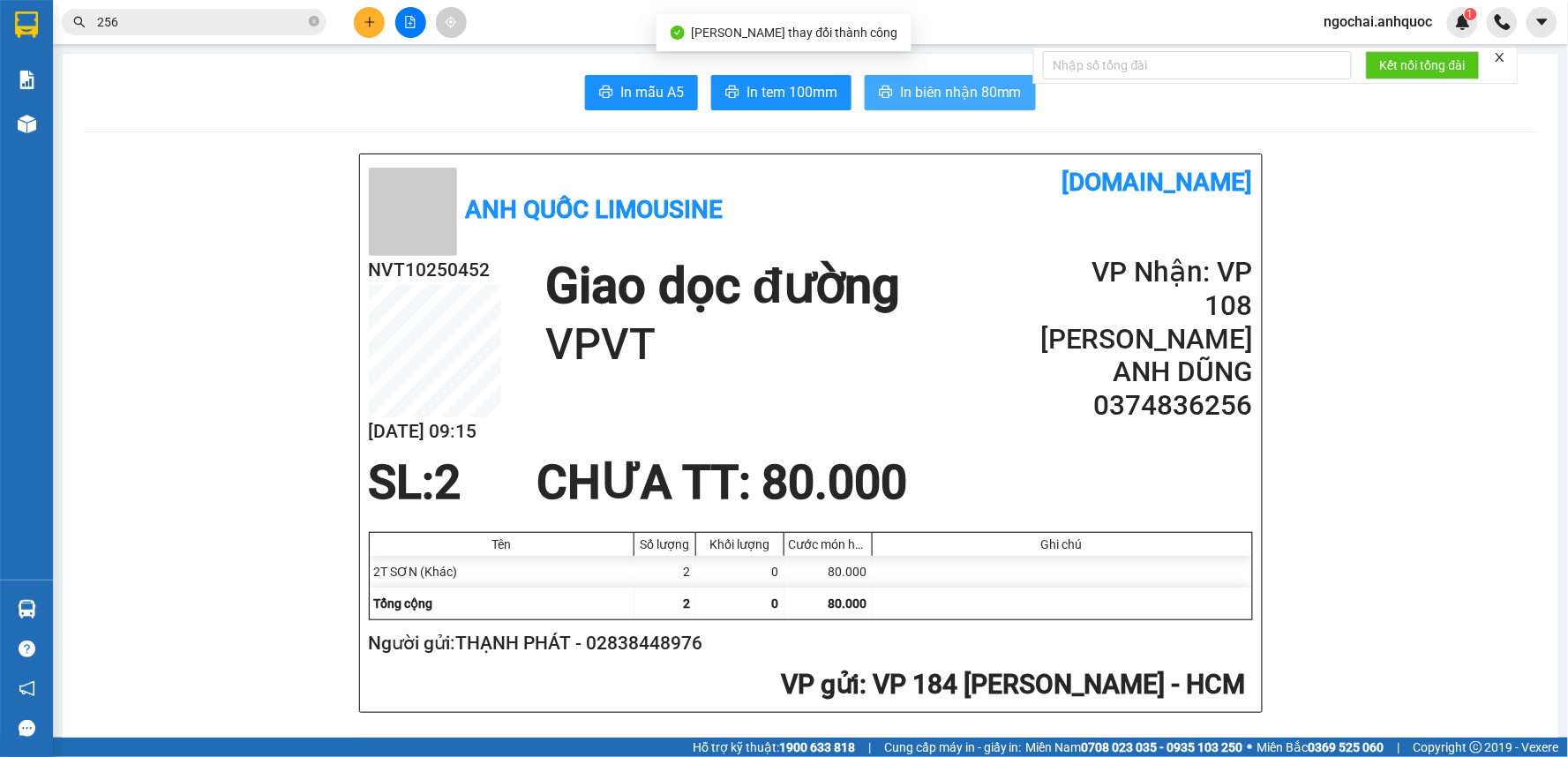
click at [933, 97] on span "In biên nhận 80mm" at bounding box center [961, 92] width 121 height 22
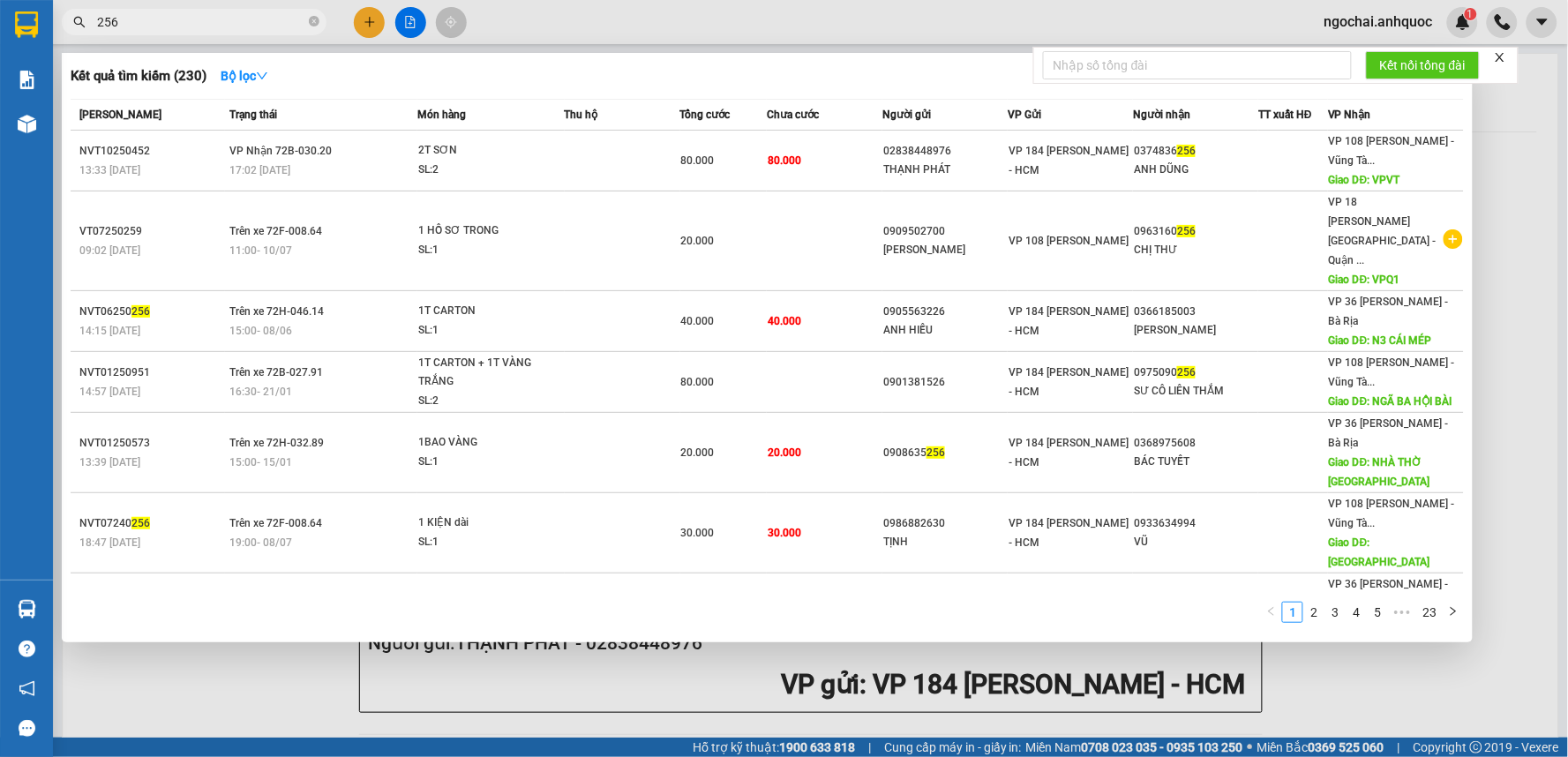
click at [130, 18] on input "256" at bounding box center [201, 22] width 208 height 19
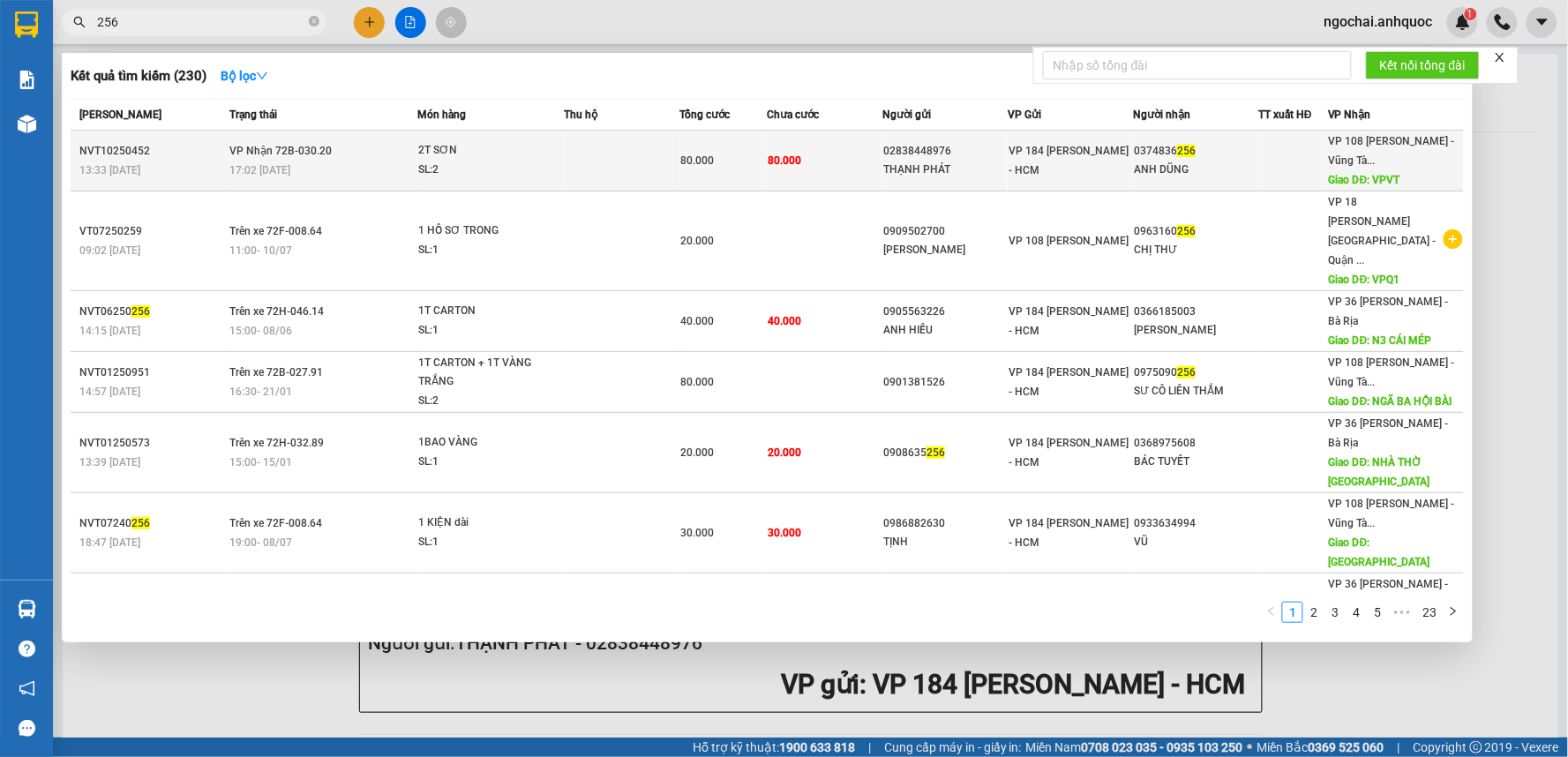
click at [576, 166] on td at bounding box center [623, 160] width 116 height 61
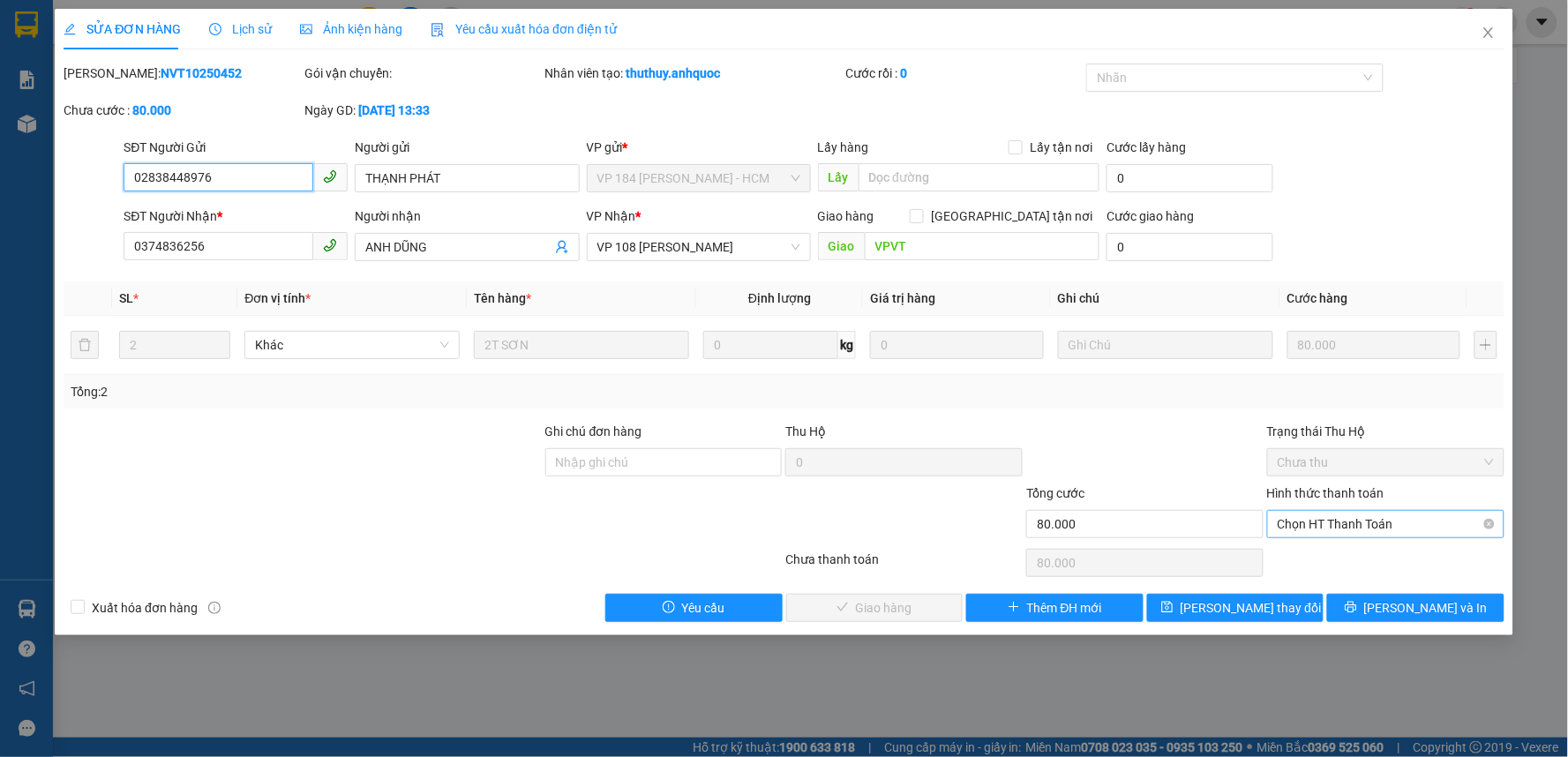
click at [1374, 532] on span "Chọn HT Thanh Toán" at bounding box center [1386, 523] width 216 height 26
click at [1365, 554] on div "Tại văn phòng" at bounding box center [1387, 559] width 216 height 19
type input "0"
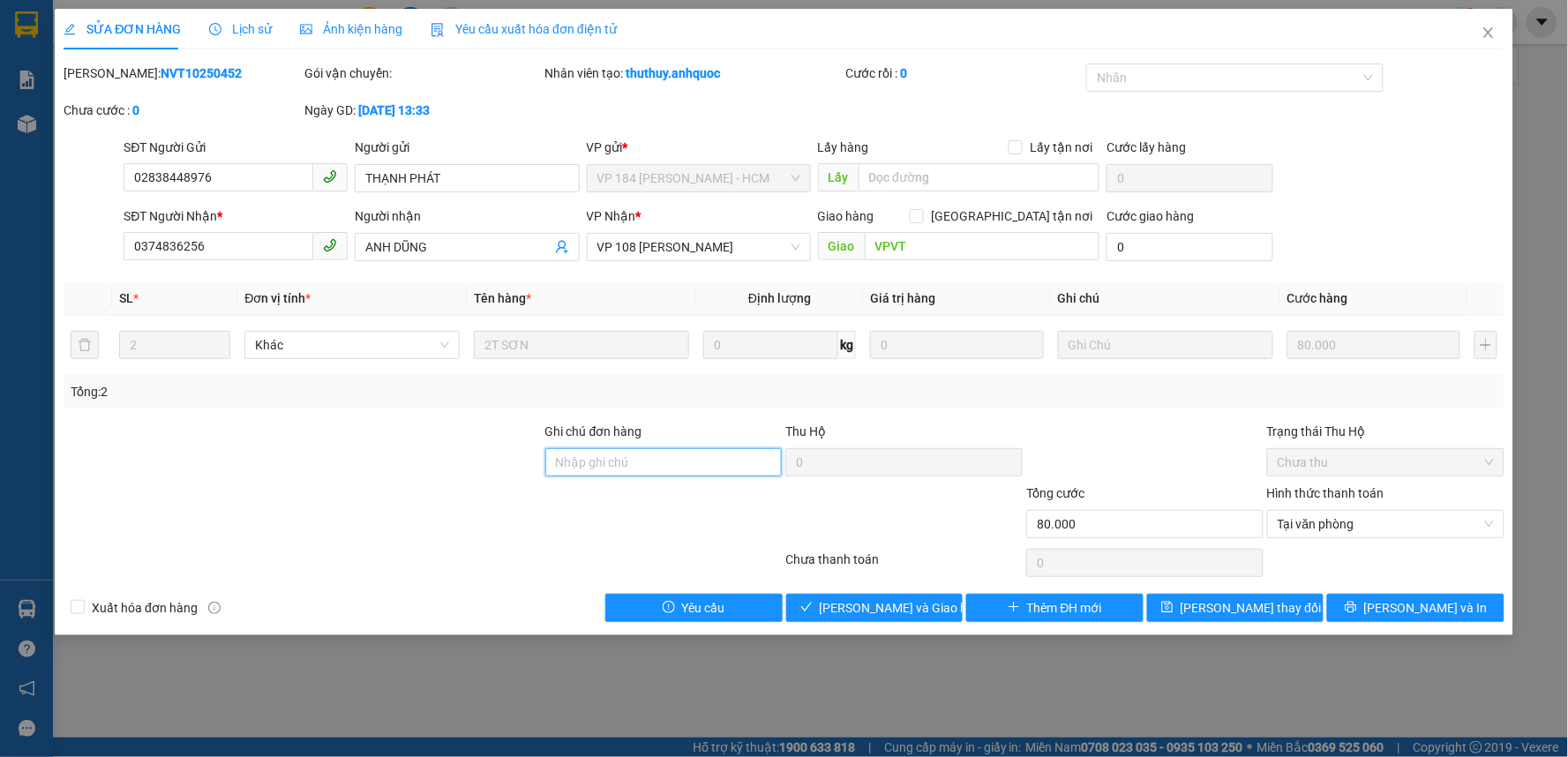
click at [631, 462] on input "Ghi chú đơn hàng" at bounding box center [664, 462] width 237 height 28
drag, startPoint x: 627, startPoint y: 467, endPoint x: 694, endPoint y: 460, distance: 67.4
click at [694, 460] on input "TT TIỀN MẶT 13/1" at bounding box center [664, 462] width 237 height 28
type input "TT TIỀN MẶT VP 12/10"
click at [1408, 608] on span "[PERSON_NAME] và In" at bounding box center [1426, 608] width 123 height 19
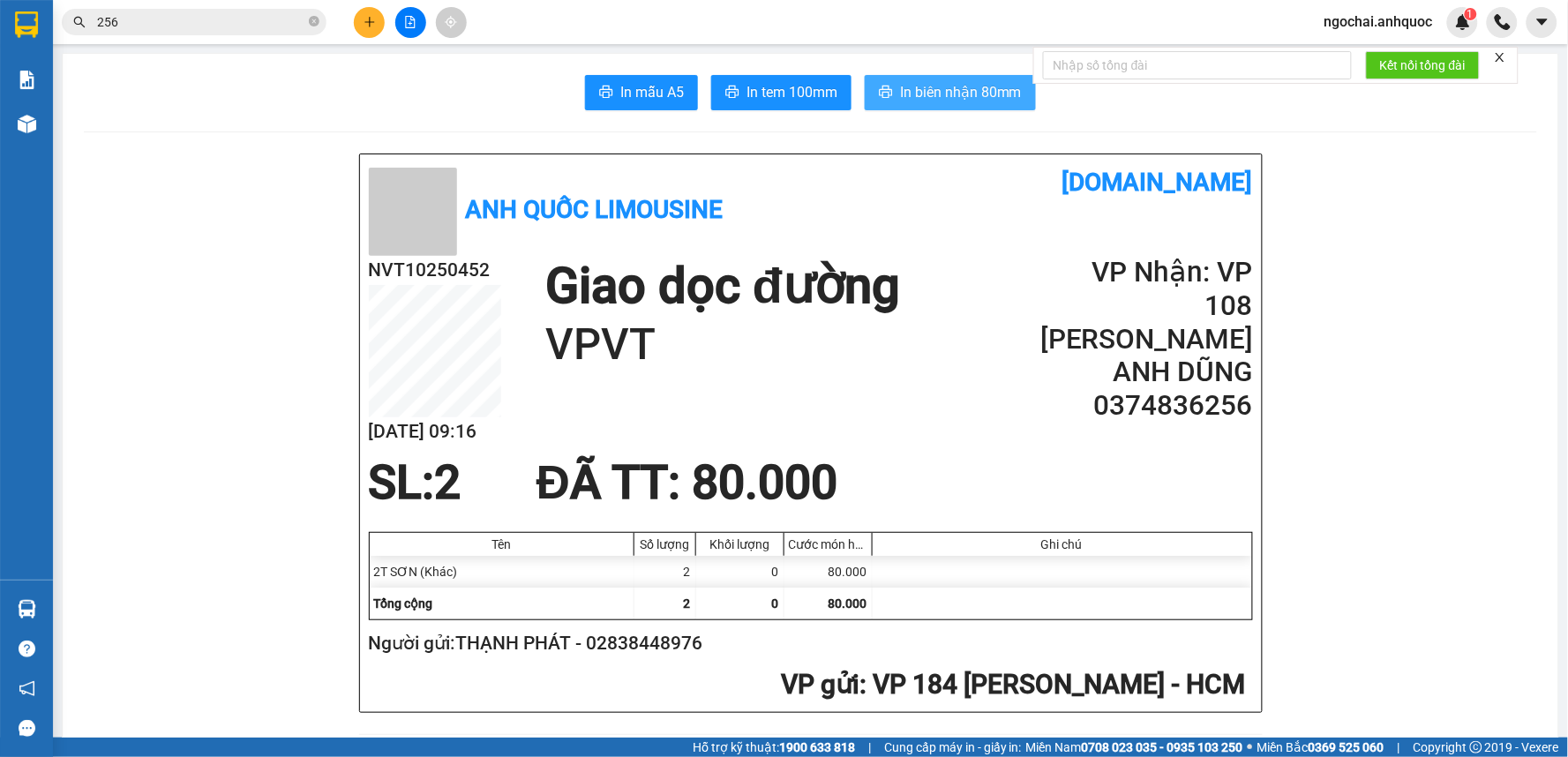
click at [907, 92] on span "In biên nhận 80mm" at bounding box center [961, 92] width 121 height 22
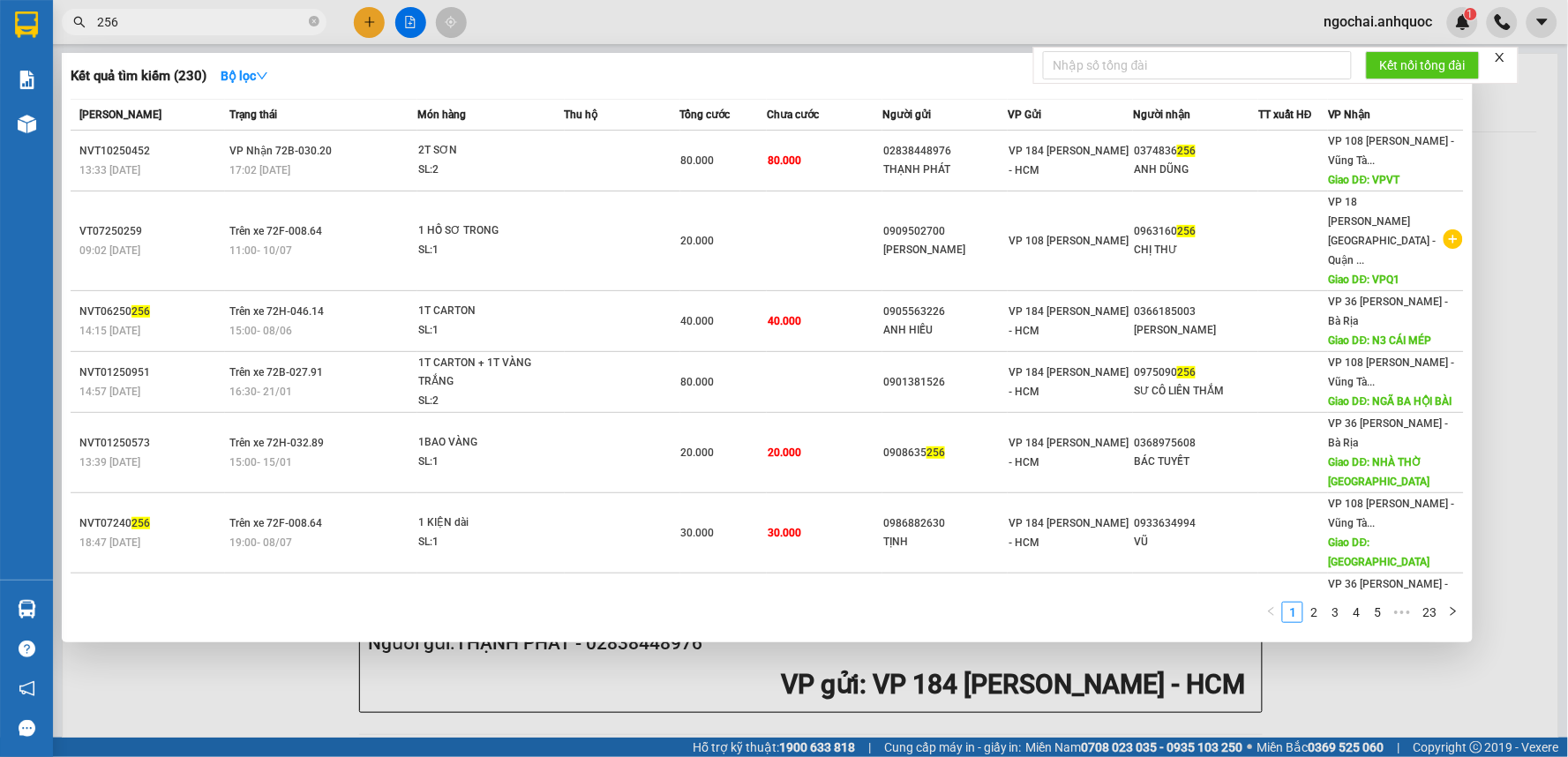
click at [161, 15] on input "256" at bounding box center [201, 22] width 208 height 19
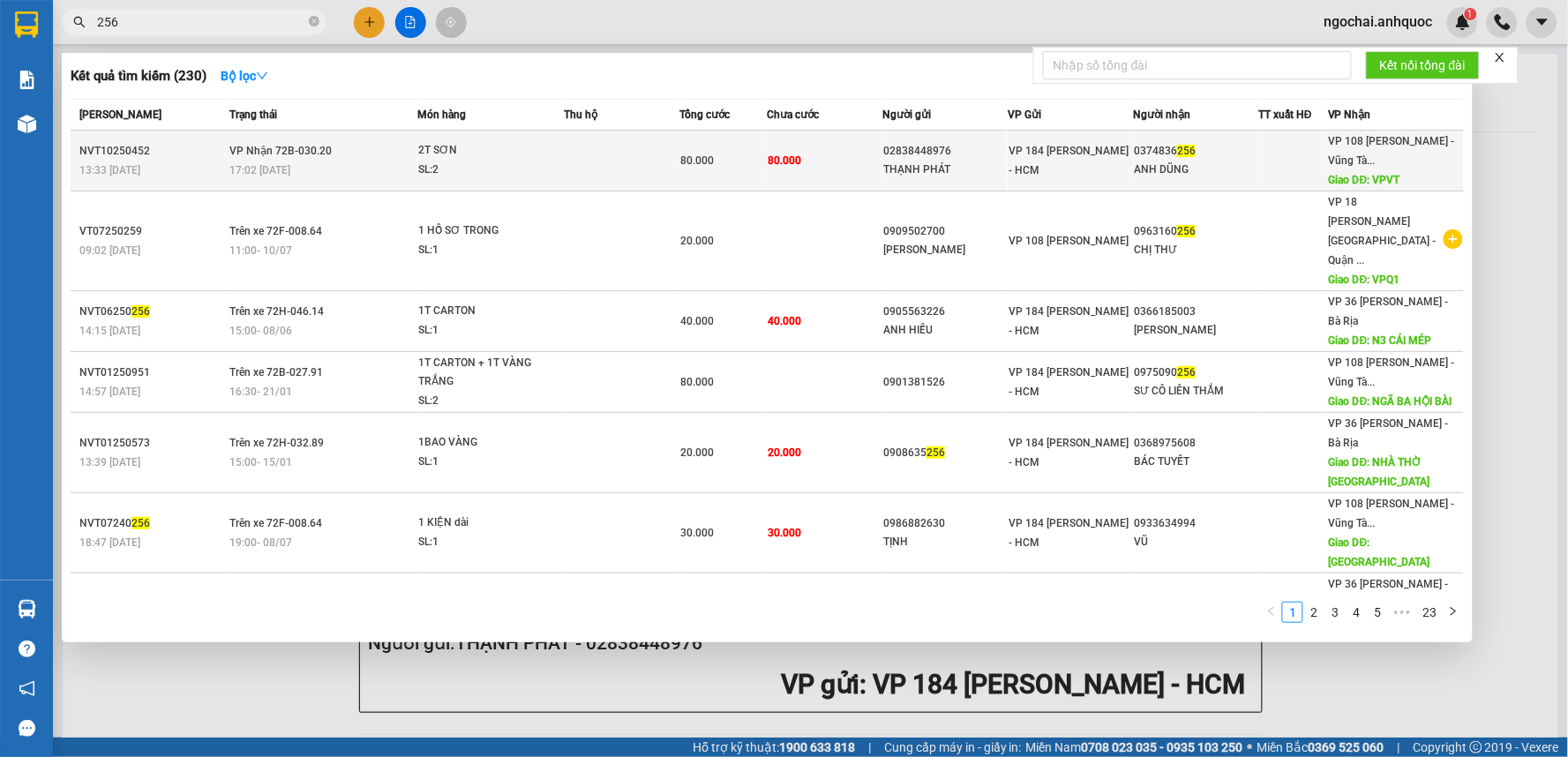
click at [576, 170] on td at bounding box center [623, 160] width 116 height 61
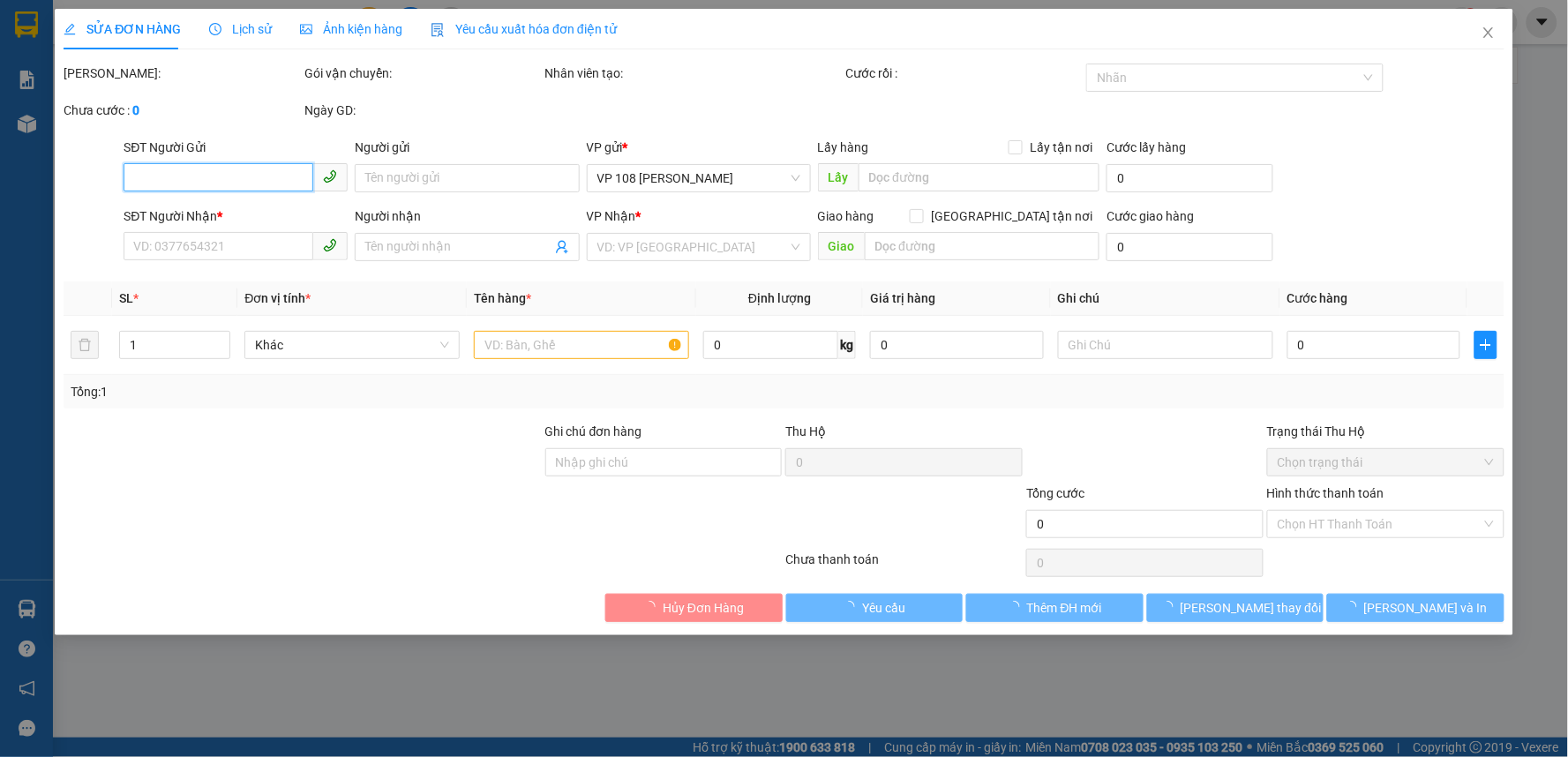
type input "02838448976"
type input "THẠNH PHÁT"
type input "0374836256"
type input "ANH DŨNG"
type input "VPVT"
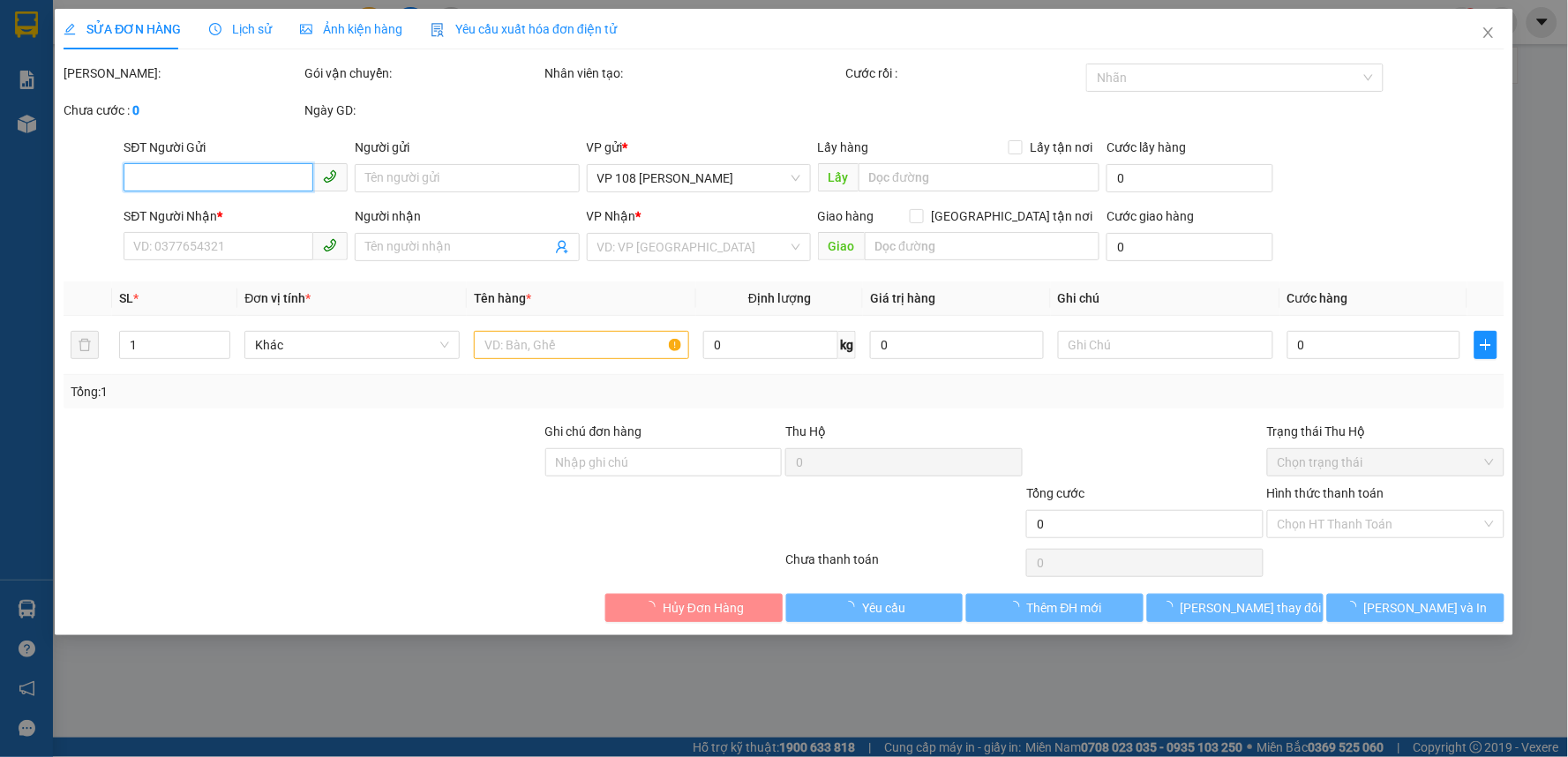
type input "TT TIỀN MẶT VP 12/10"
type input "80.000"
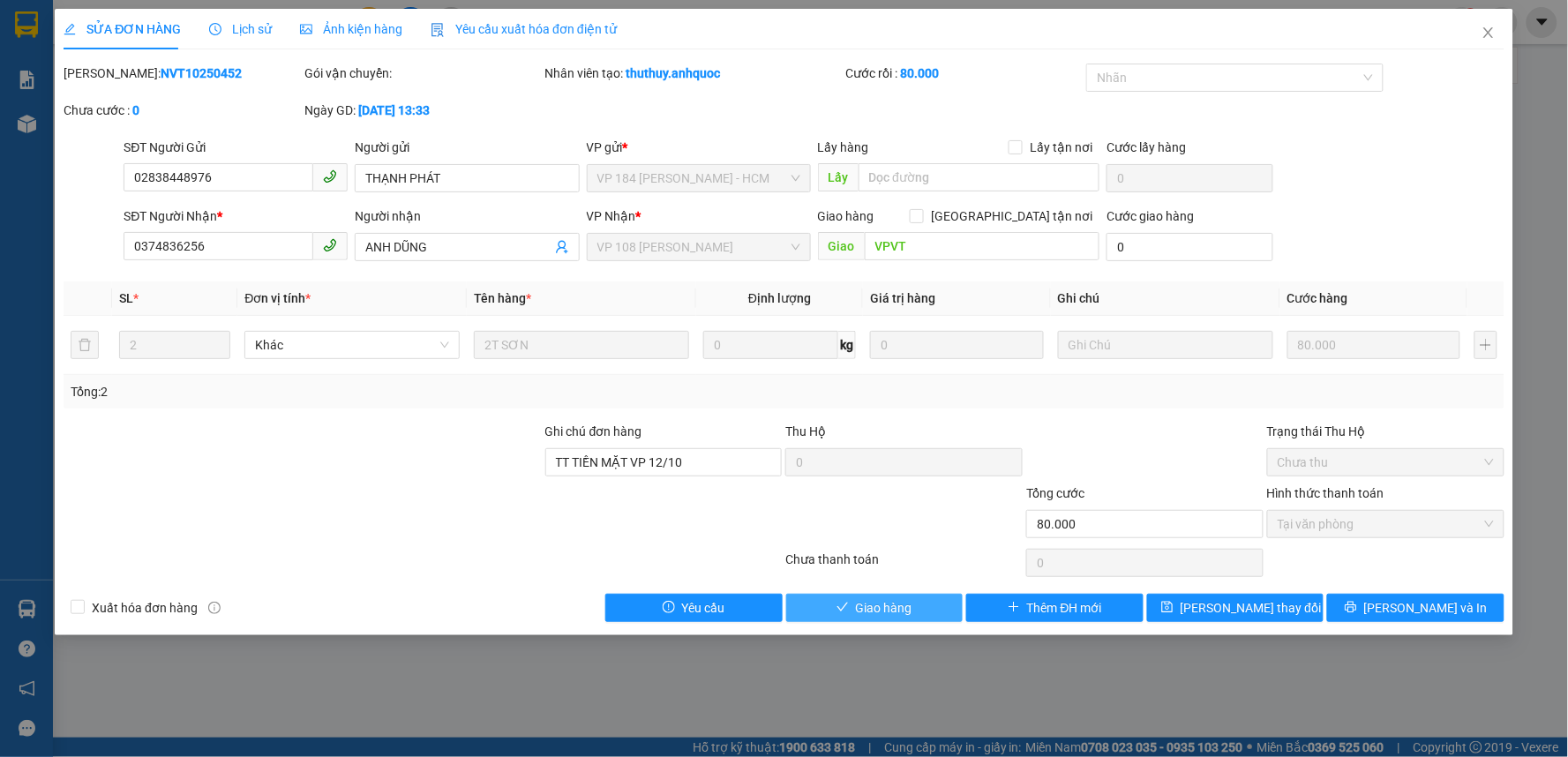
click at [890, 612] on span "Giao hàng" at bounding box center [884, 608] width 56 height 19
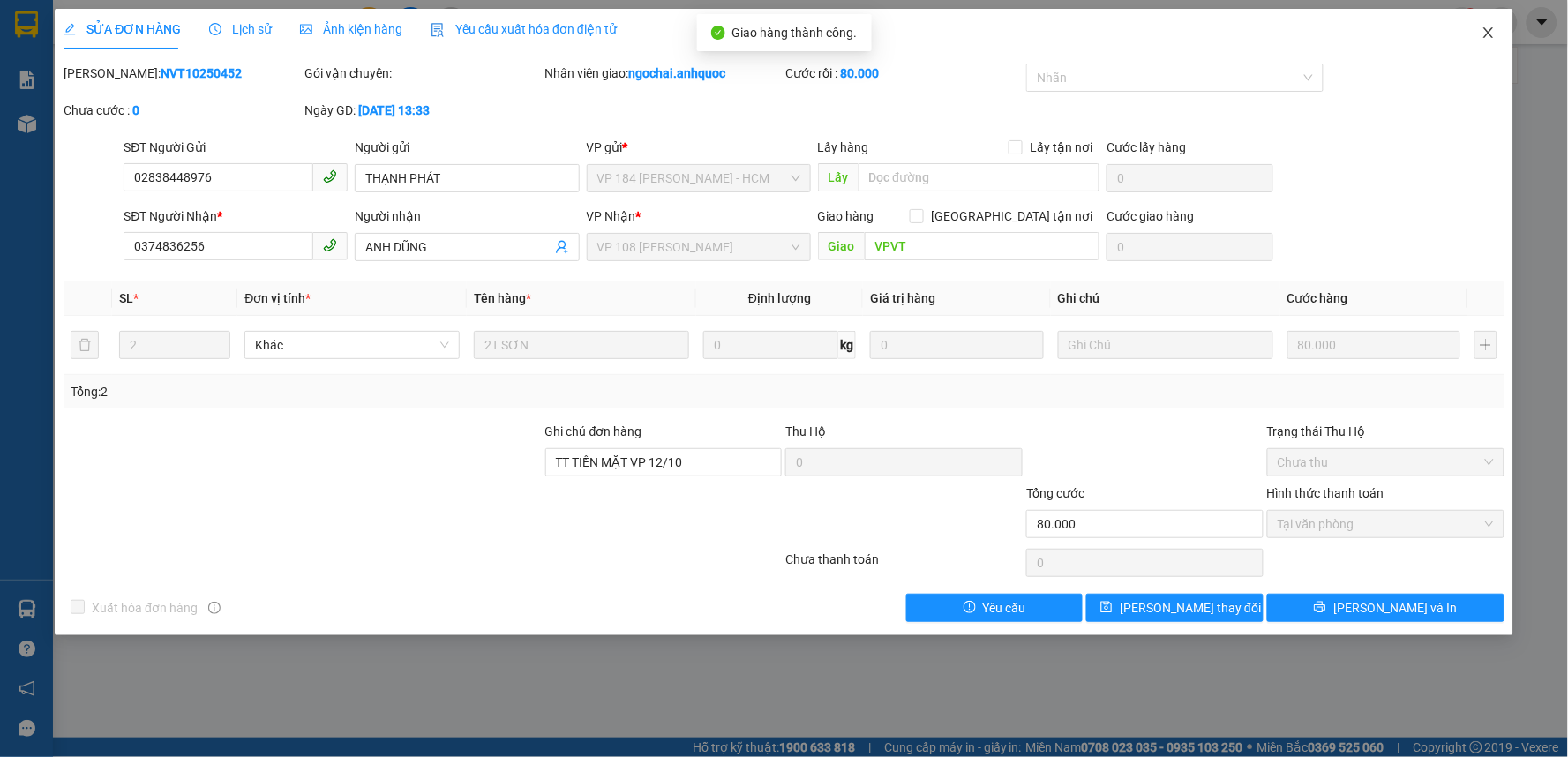
click at [1496, 33] on span "Close" at bounding box center [1488, 34] width 50 height 50
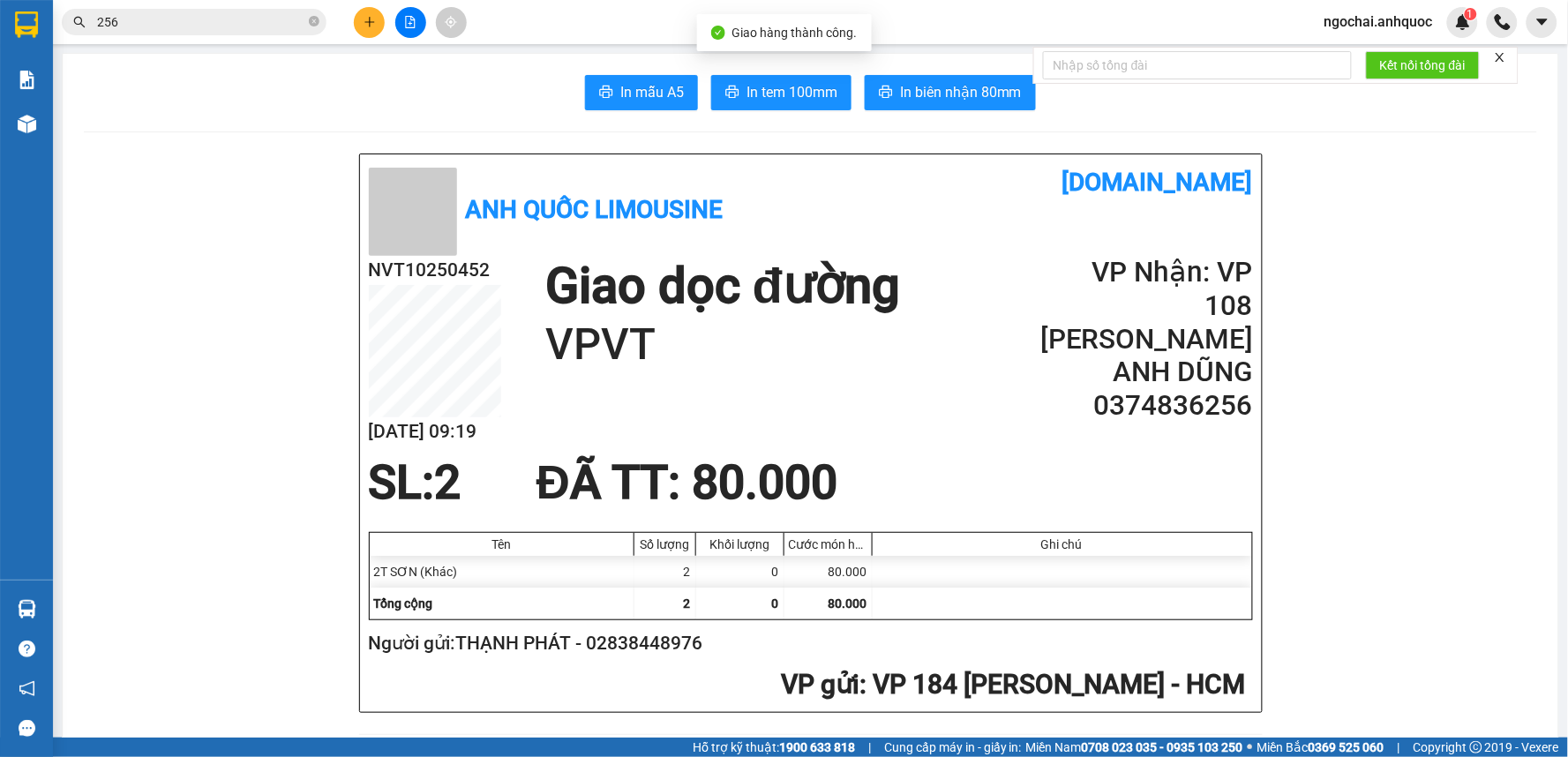
click at [289, 24] on input "256" at bounding box center [201, 22] width 208 height 19
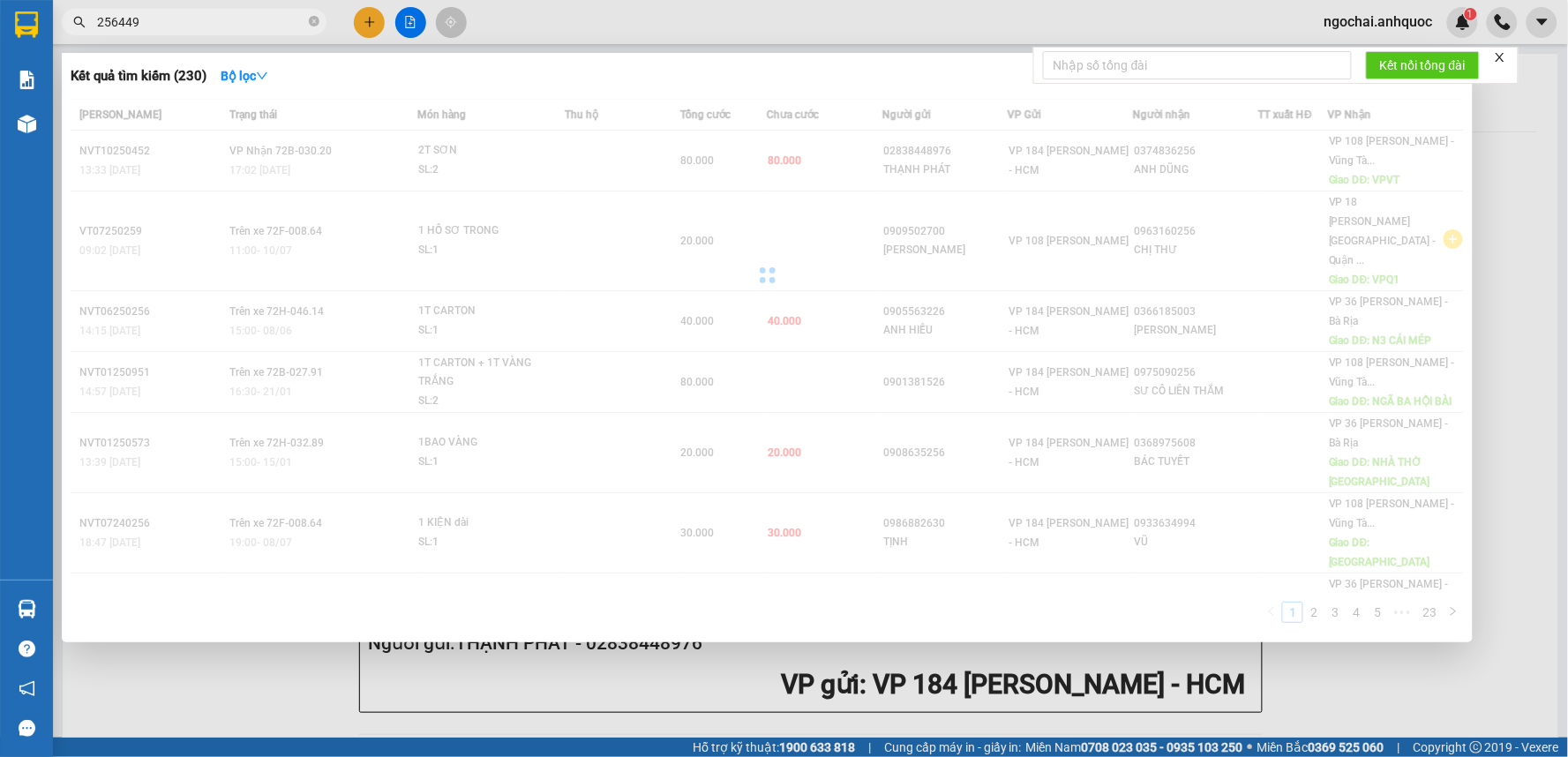
click at [223, 26] on input "256449" at bounding box center [201, 22] width 208 height 19
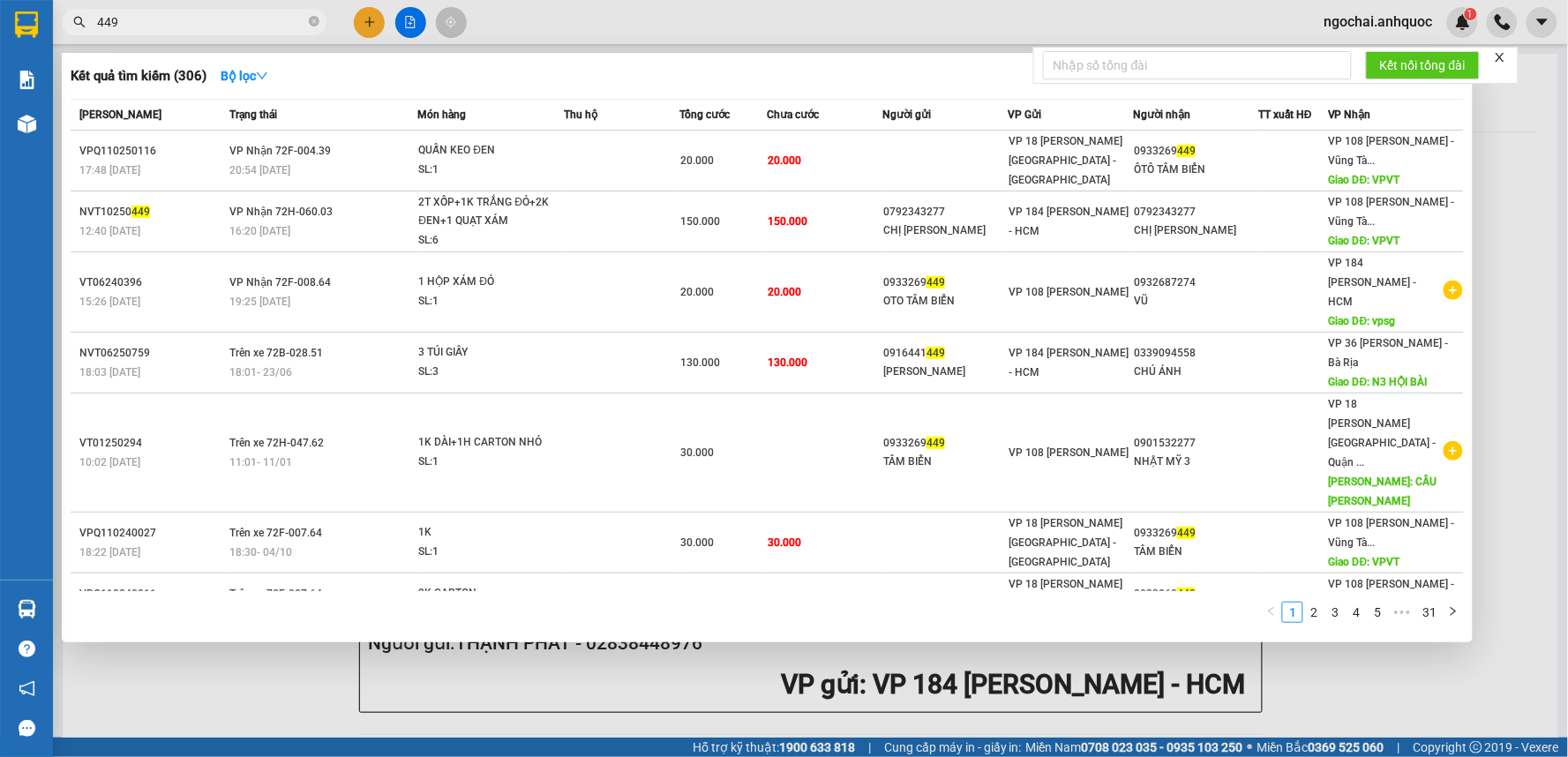
type input "449"
click at [832, 169] on td "20.000" at bounding box center [825, 160] width 116 height 61
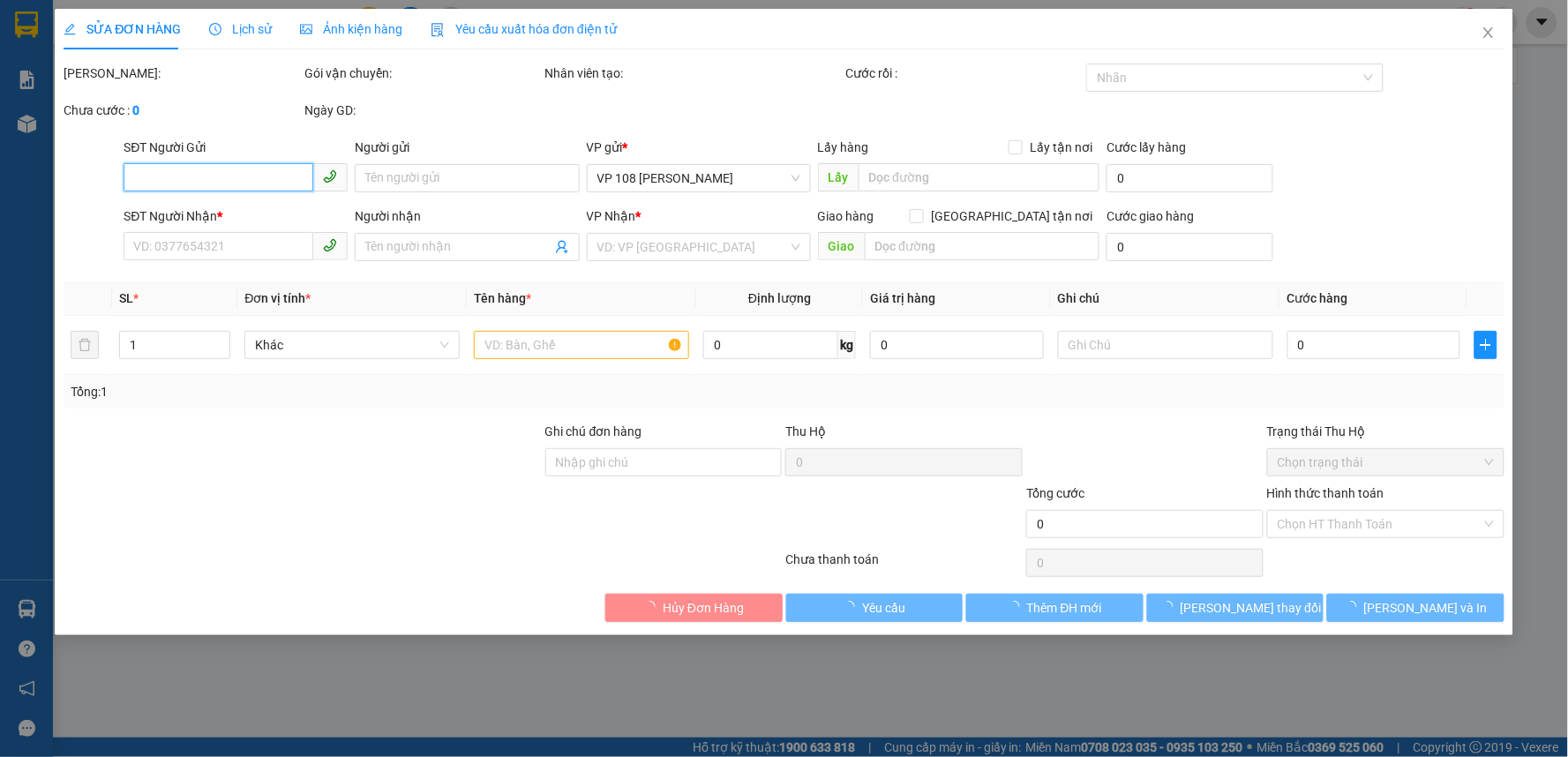
type input "0933269449"
type input "ÔTÔ TÂM BIỂN"
type input "VPVT"
type input "20.000"
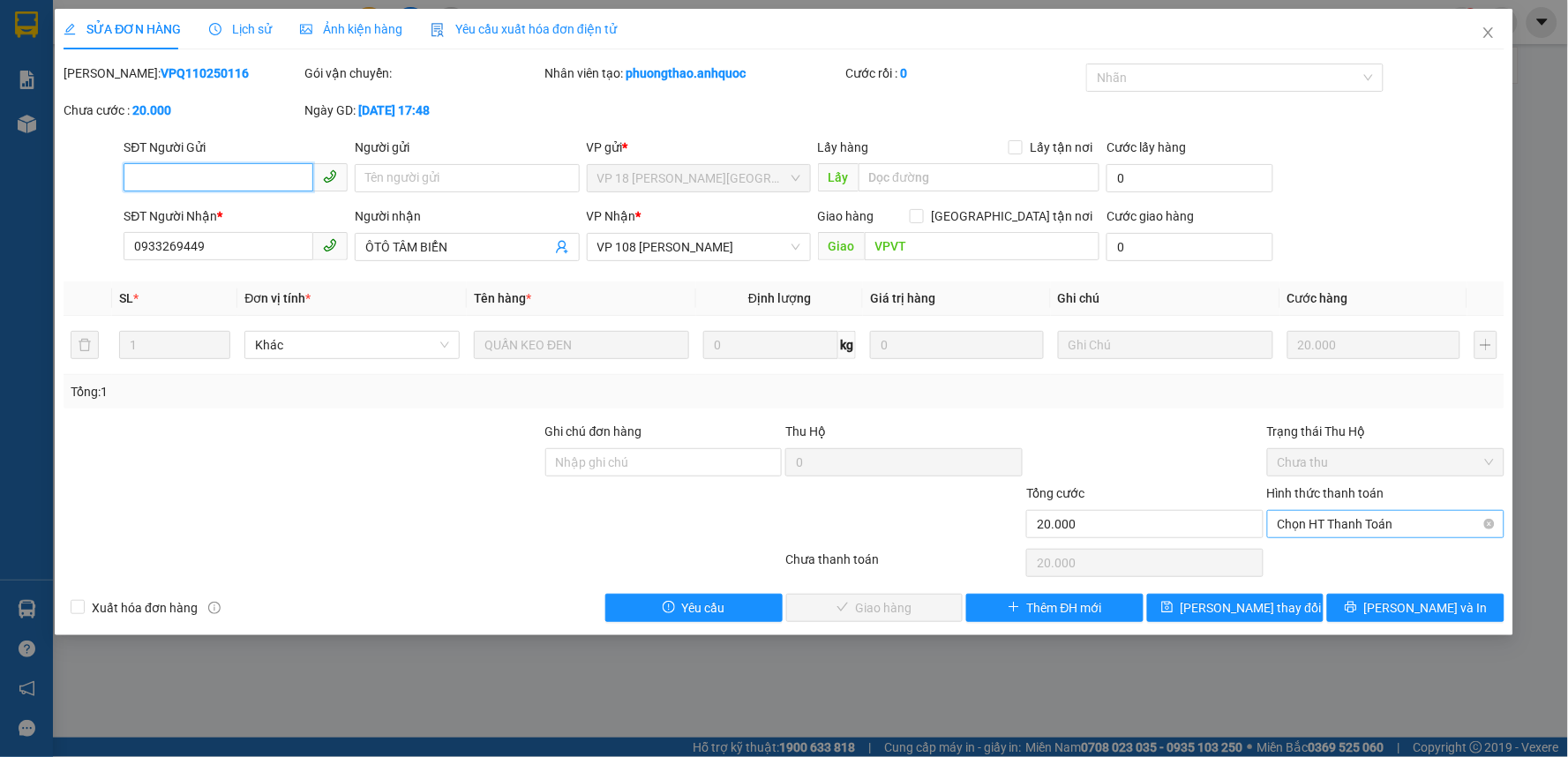
click at [1319, 512] on span "Chọn HT Thanh Toán" at bounding box center [1386, 523] width 216 height 26
click at [1319, 554] on div "Tại văn phòng" at bounding box center [1387, 559] width 216 height 19
type input "0"
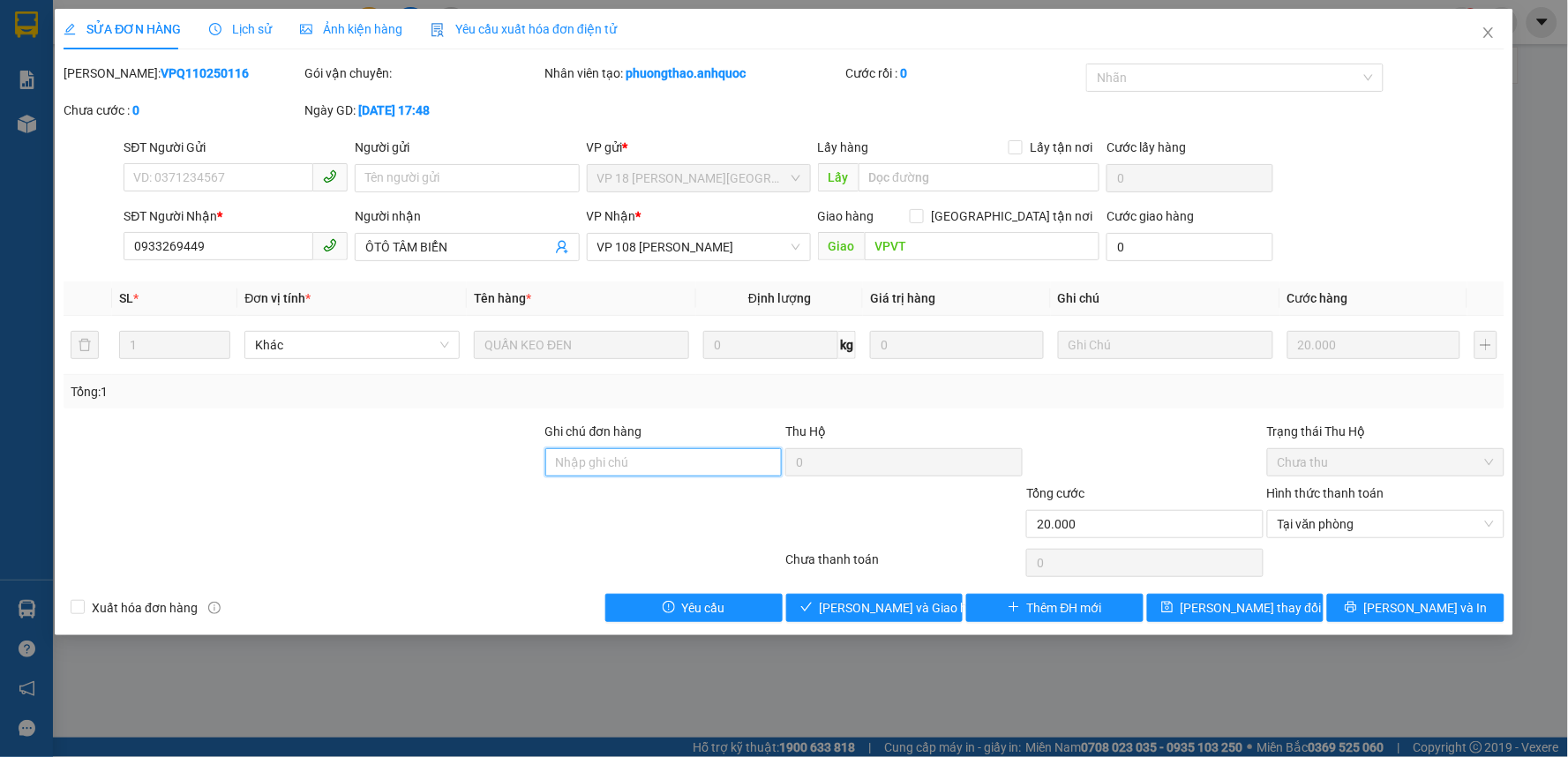
click at [621, 473] on input "Ghi chú đơn hàng" at bounding box center [664, 462] width 237 height 28
drag, startPoint x: 632, startPoint y: 465, endPoint x: 697, endPoint y: 465, distance: 65.0
click at [697, 465] on input "TT TIỀN MẶT 13/1" at bounding box center [664, 462] width 237 height 28
type input "TT TIỀN MẶT VP 12/10"
click at [867, 607] on span "[PERSON_NAME] và Giao hàng" at bounding box center [904, 608] width 169 height 19
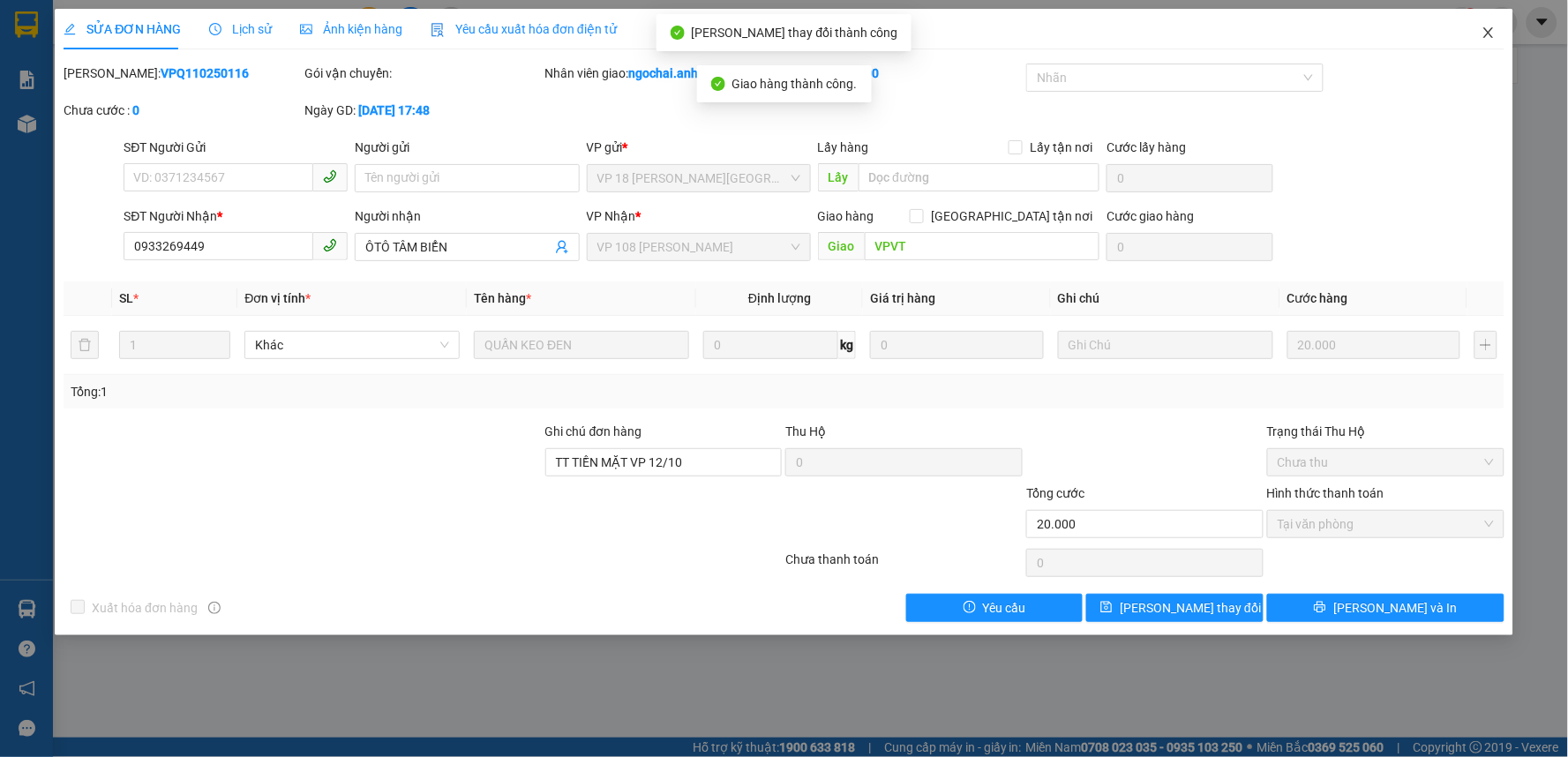
click at [1486, 31] on icon "close" at bounding box center [1488, 33] width 10 height 11
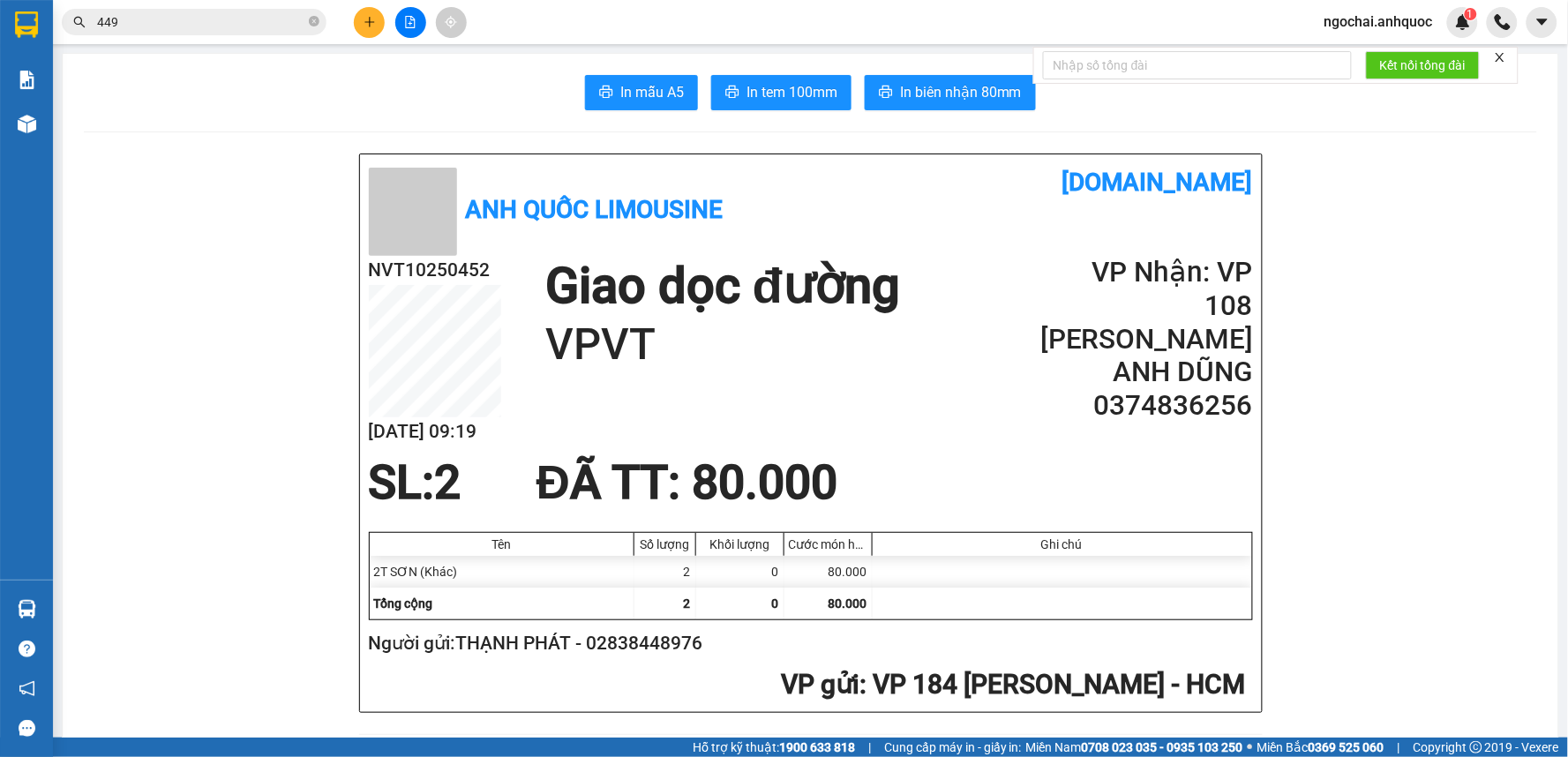
click at [285, 17] on input "449" at bounding box center [201, 22] width 208 height 19
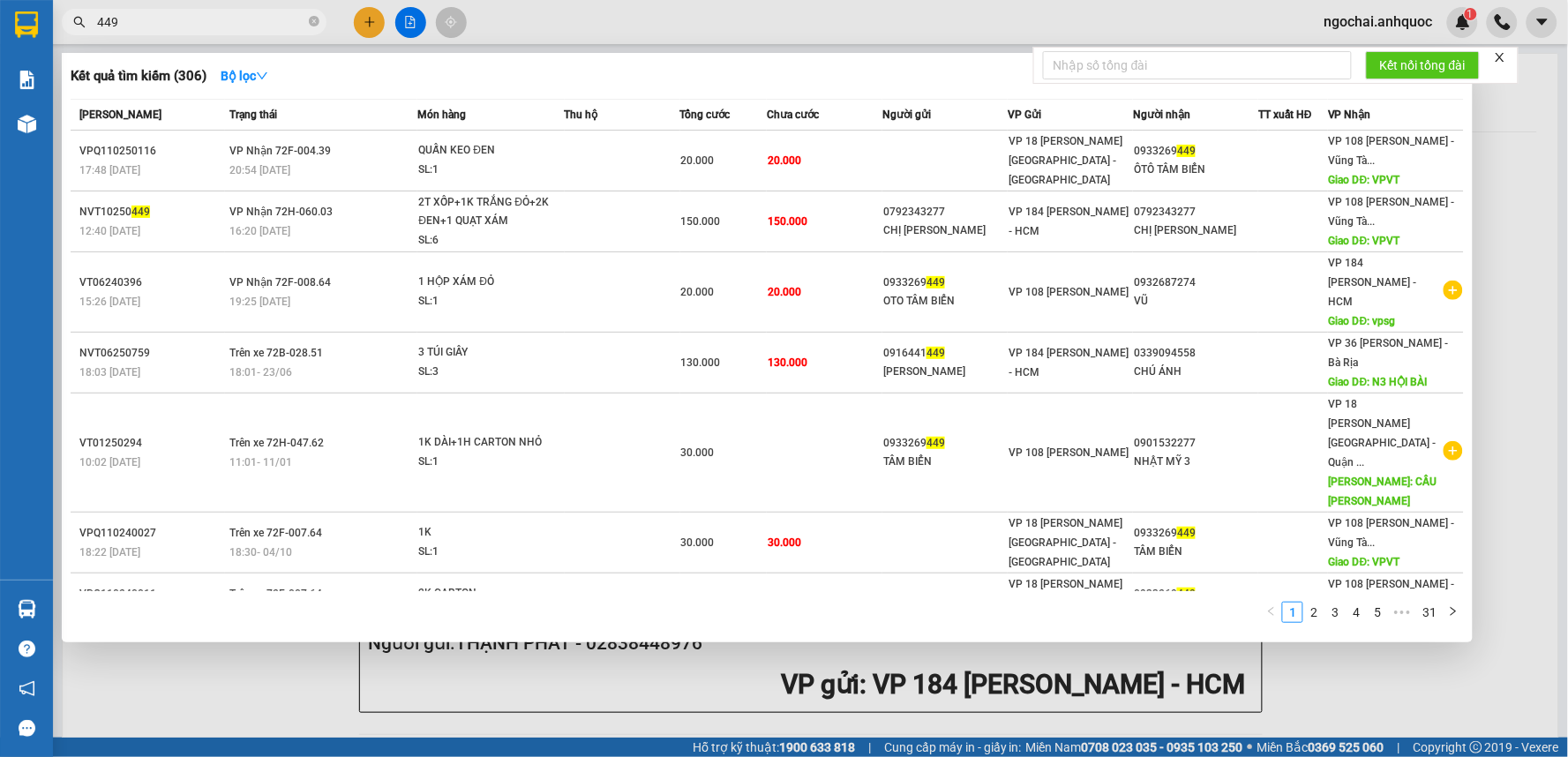
click at [285, 17] on input "449" at bounding box center [201, 22] width 208 height 19
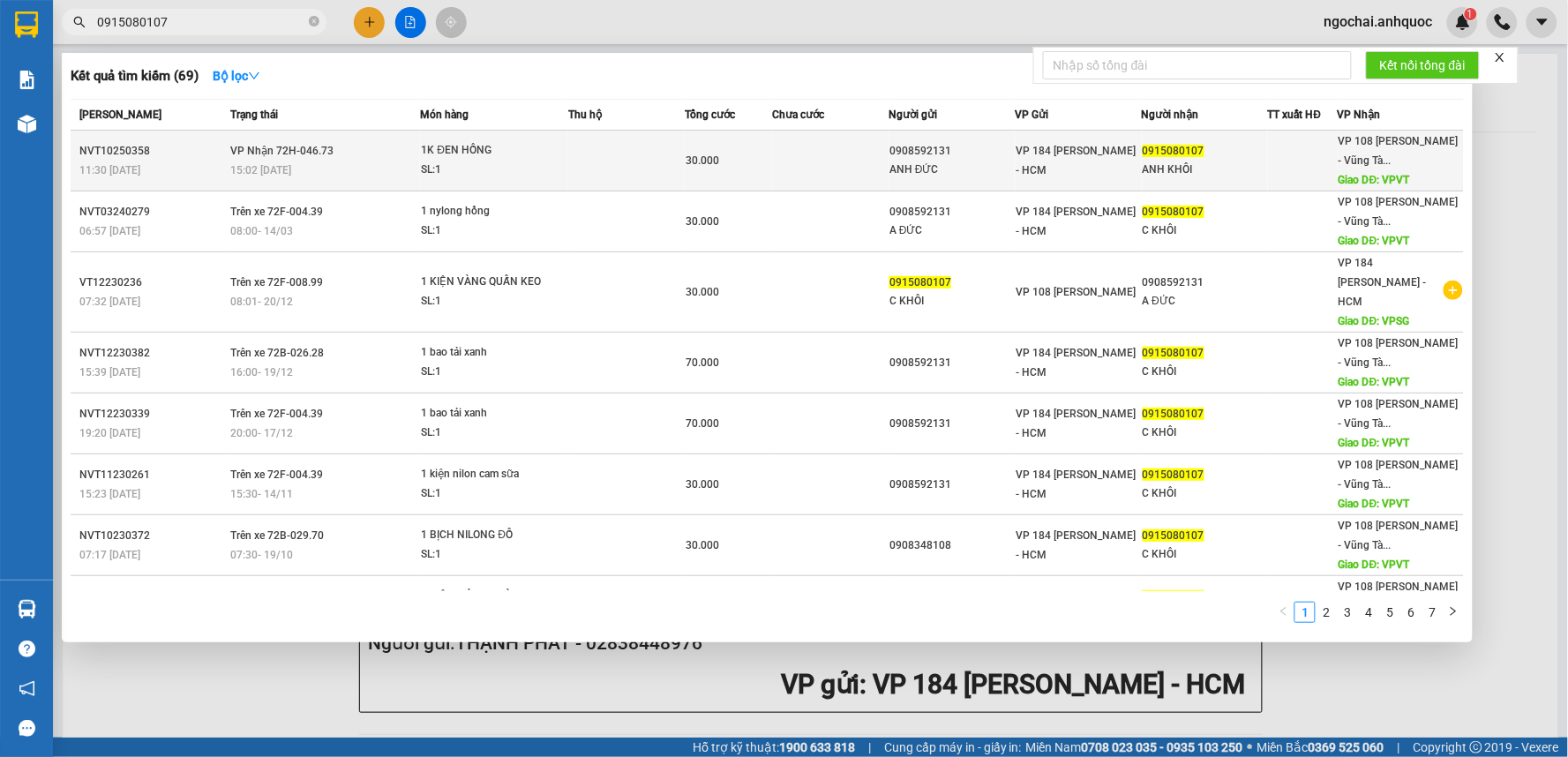
type input "0915080107"
click at [560, 177] on span "1K ĐEN HỒNG SL: 1" at bounding box center [494, 160] width 146 height 38
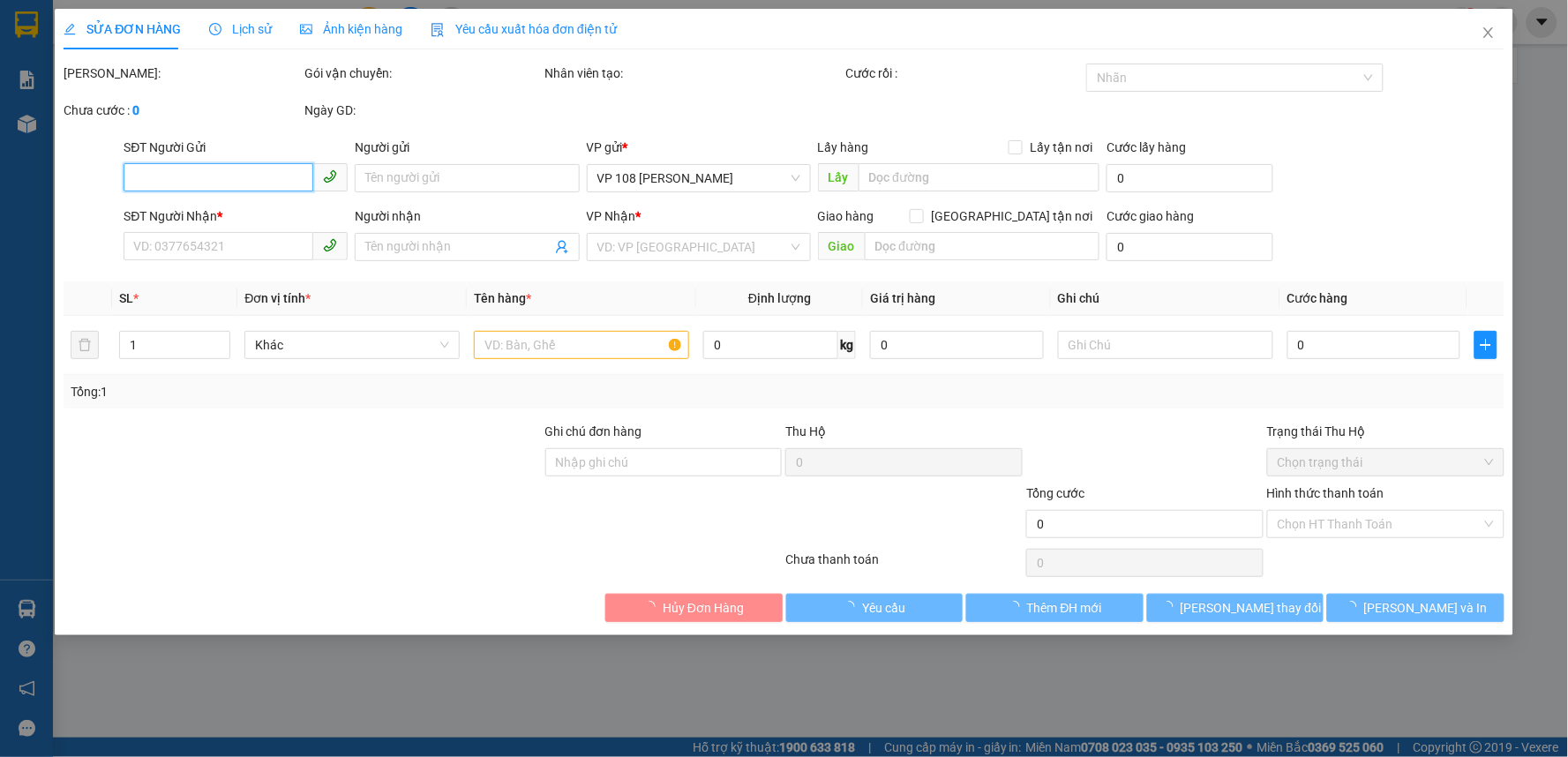
type input "0908592131"
type input "ANH ĐỨC"
type input "0915080107"
type input "ANH KHÔI"
type input "VPVT"
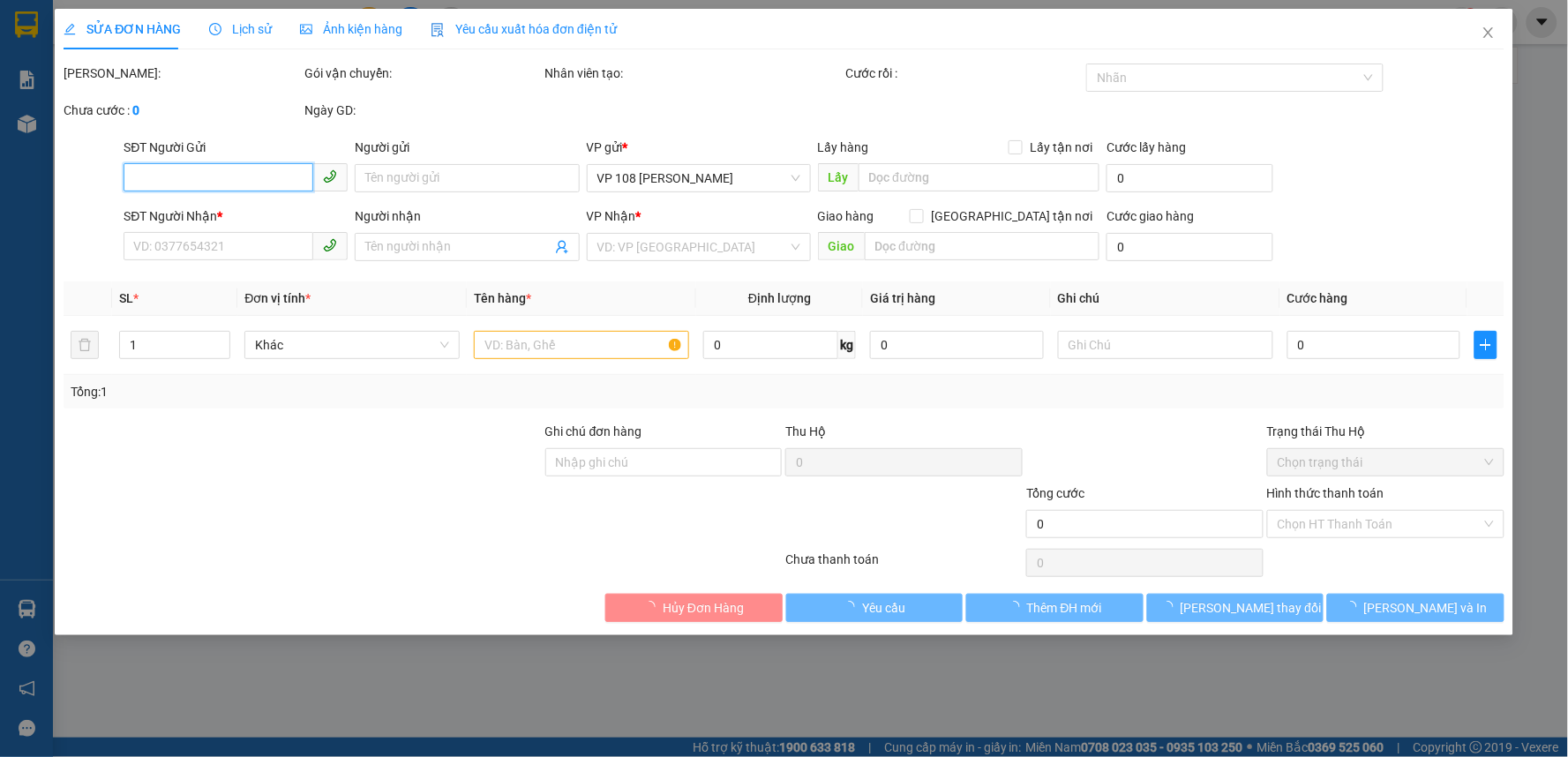
type input "TM 9/10 THỦY"
type input "30.000"
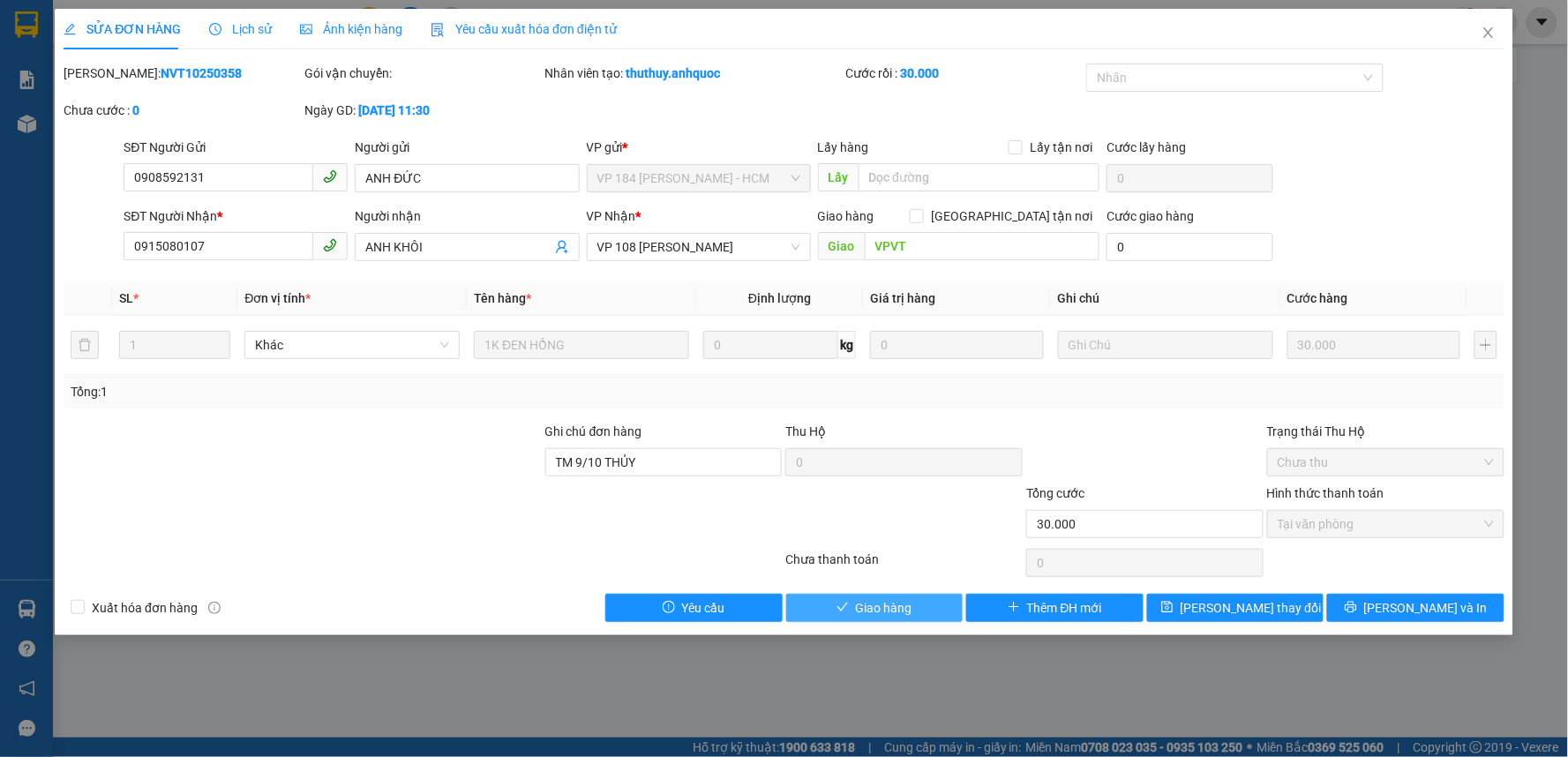
click at [847, 602] on icon "check" at bounding box center [843, 607] width 13 height 13
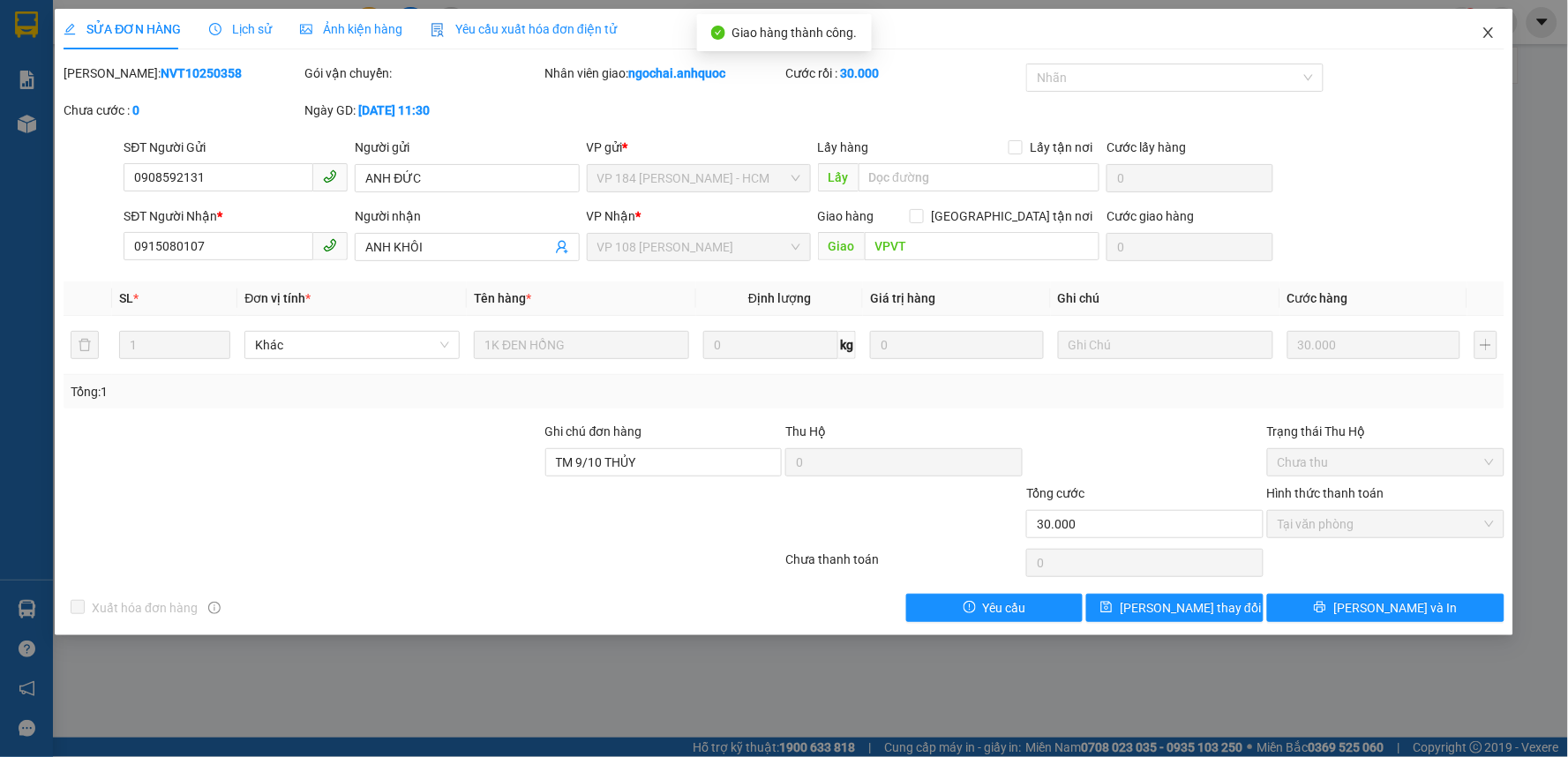
click at [1486, 29] on icon "close" at bounding box center [1489, 33] width 14 height 14
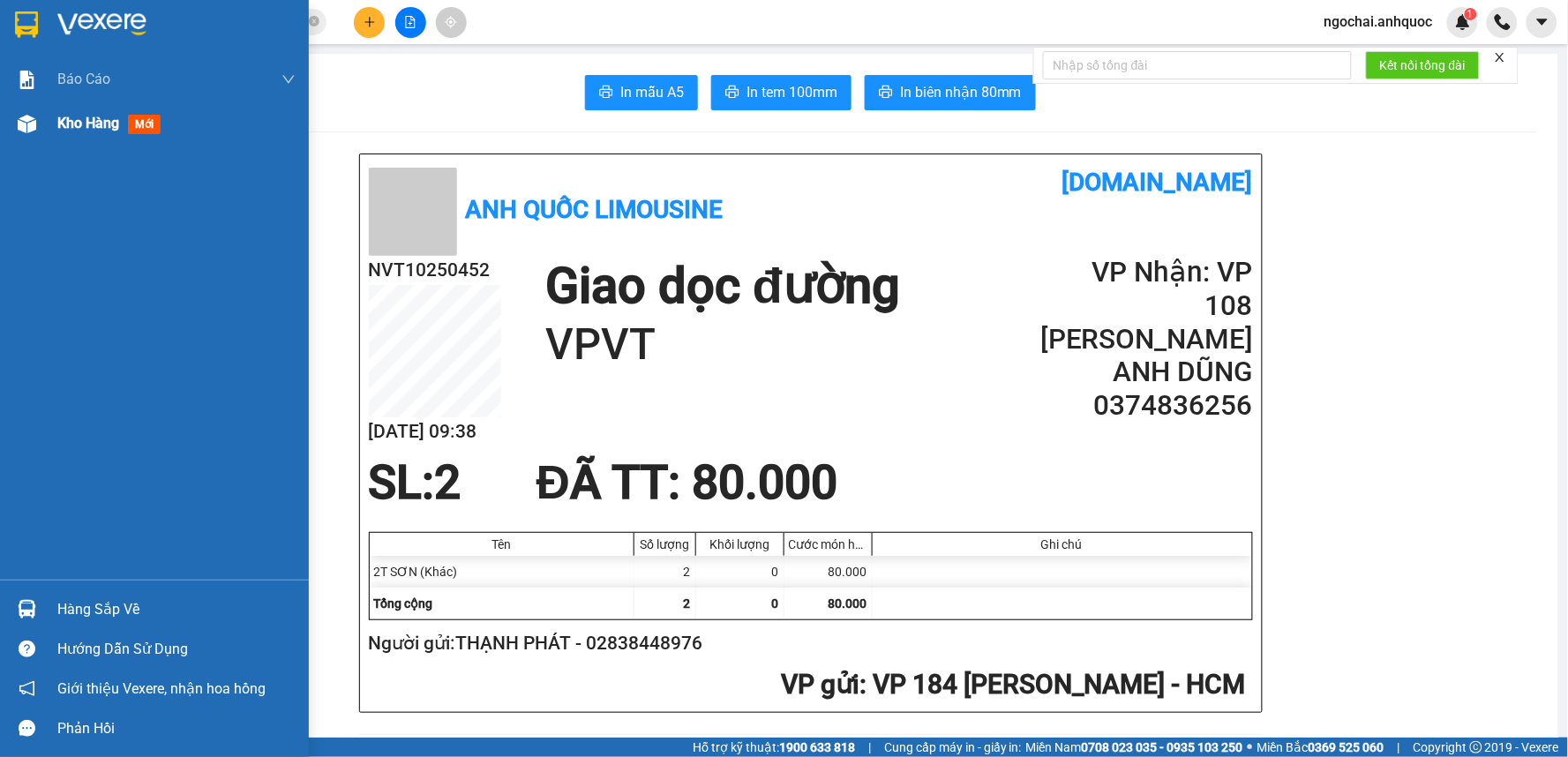
click at [35, 124] on img at bounding box center [26, 124] width 18 height 18
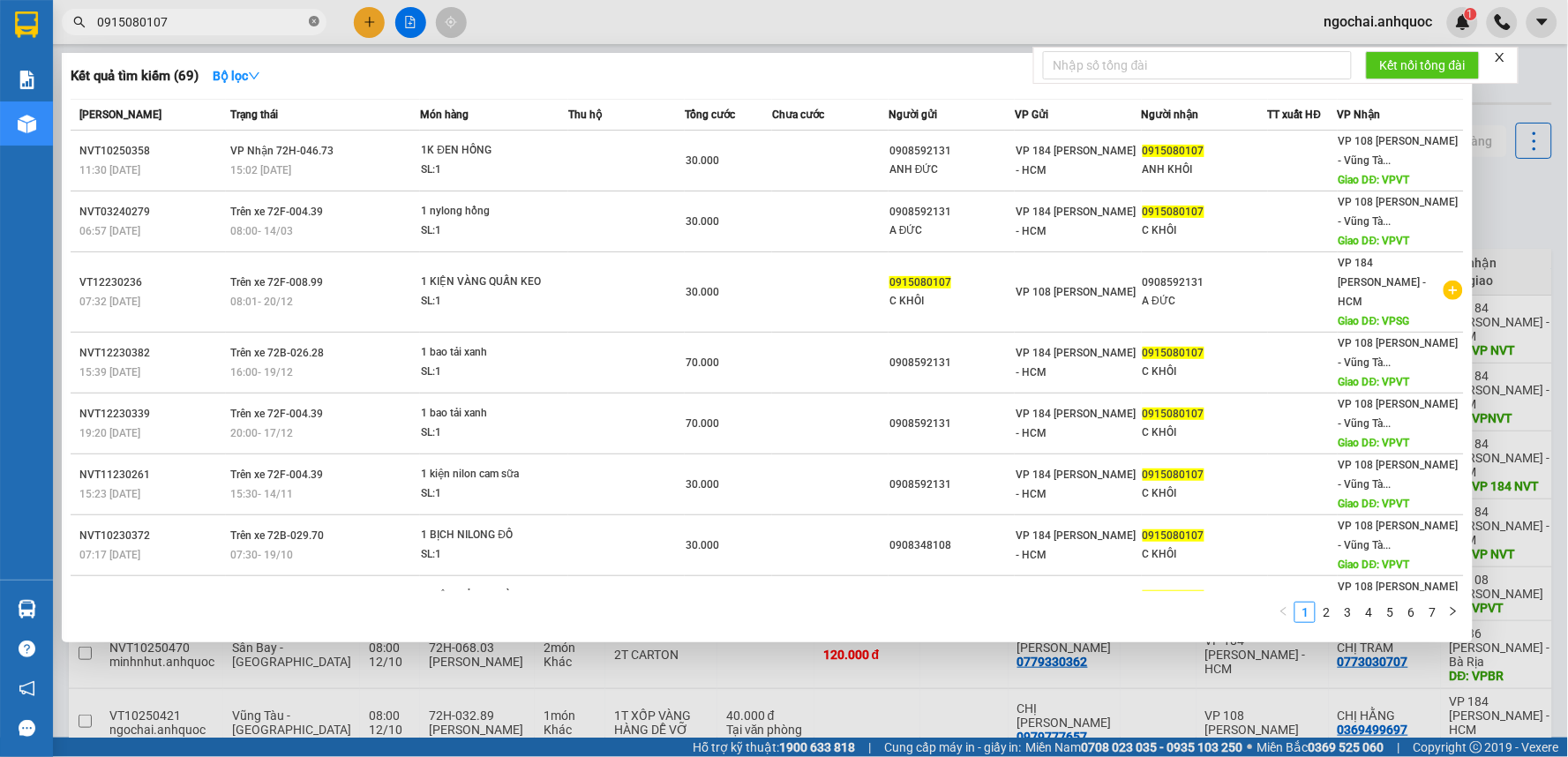
click at [313, 18] on icon "close-circle" at bounding box center [314, 22] width 11 height 11
